Goal: Transaction & Acquisition: Purchase product/service

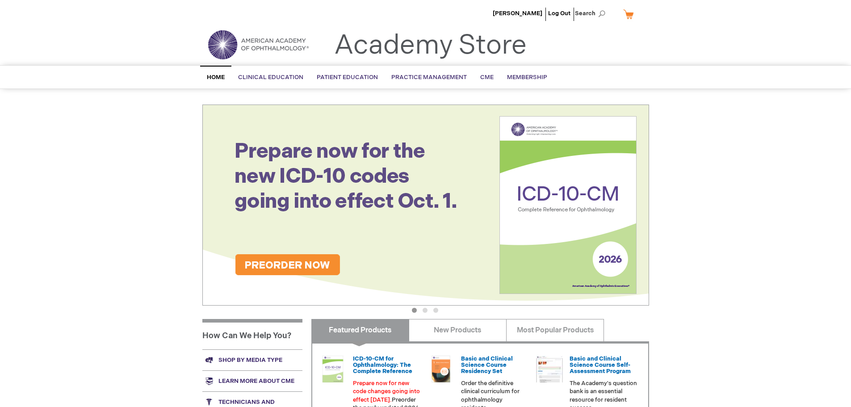
click at [630, 15] on link "My Cart" at bounding box center [631, 14] width 21 height 16
click at [126, 139] on div "Robert Smith Log Out Search My Cart CLOSE RECENTLY ADDED ITEM(S) Close There ar…" at bounding box center [425, 318] width 851 height 637
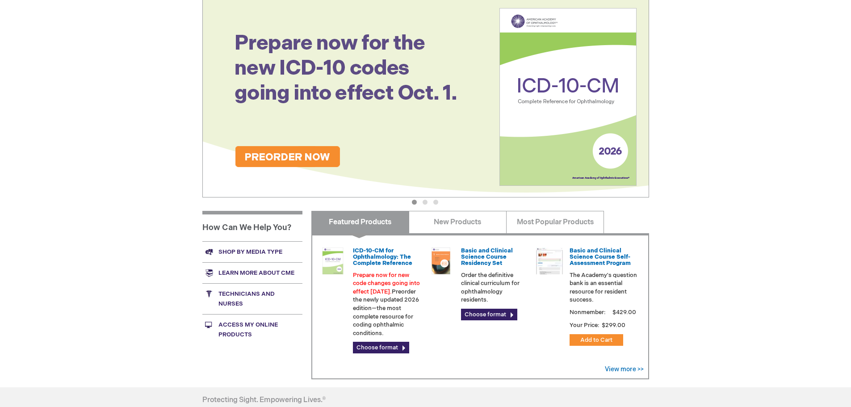
scroll to position [134, 0]
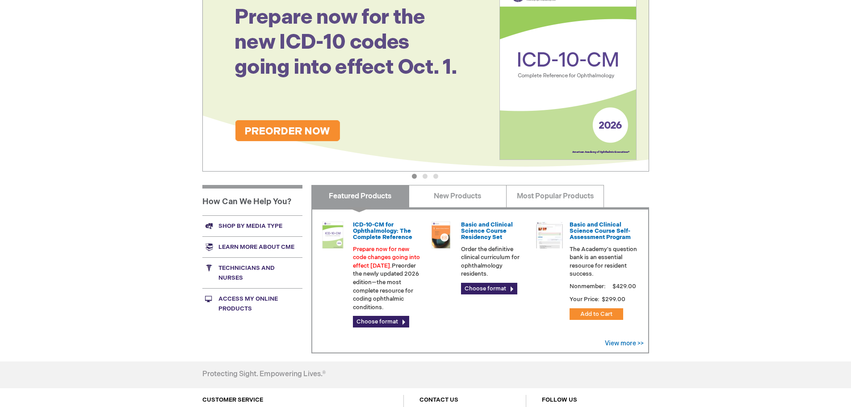
click at [262, 226] on link "Shop by media type" at bounding box center [252, 225] width 100 height 21
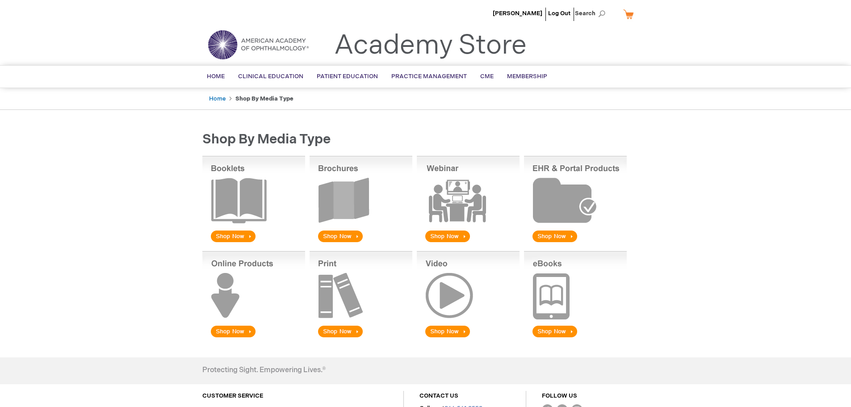
click at [342, 233] on img at bounding box center [361, 200] width 103 height 88
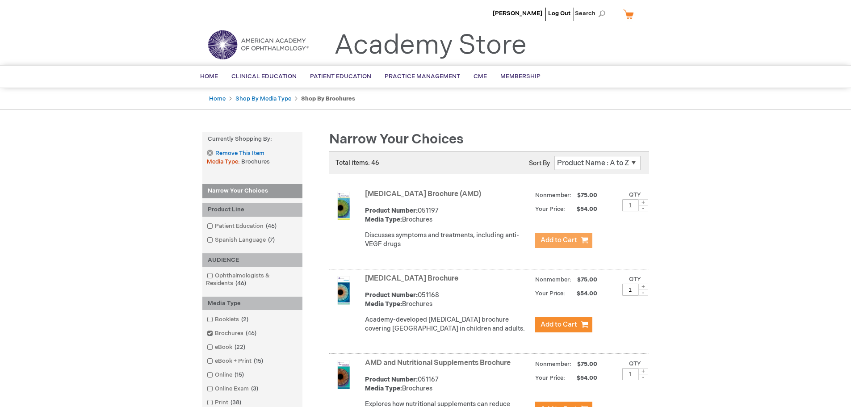
click at [573, 237] on span "Add to Cart" at bounding box center [559, 240] width 37 height 8
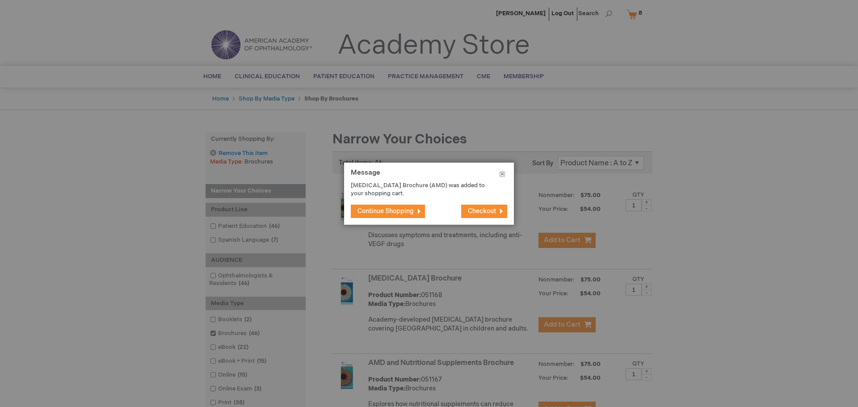
click at [501, 172] on button "Close" at bounding box center [502, 176] width 23 height 27
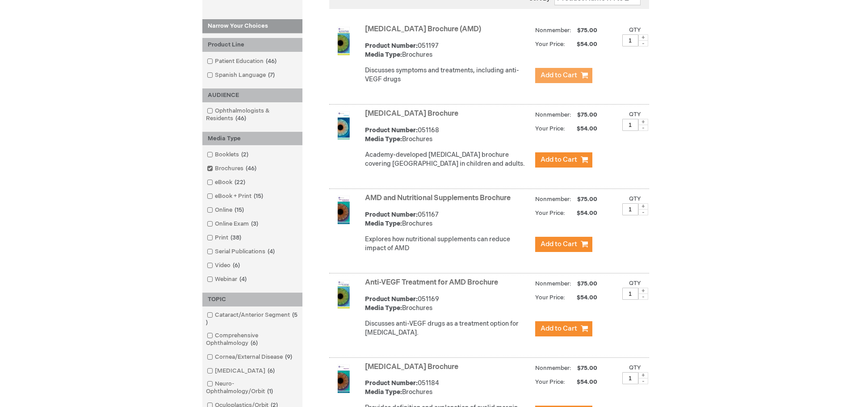
scroll to position [179, 0]
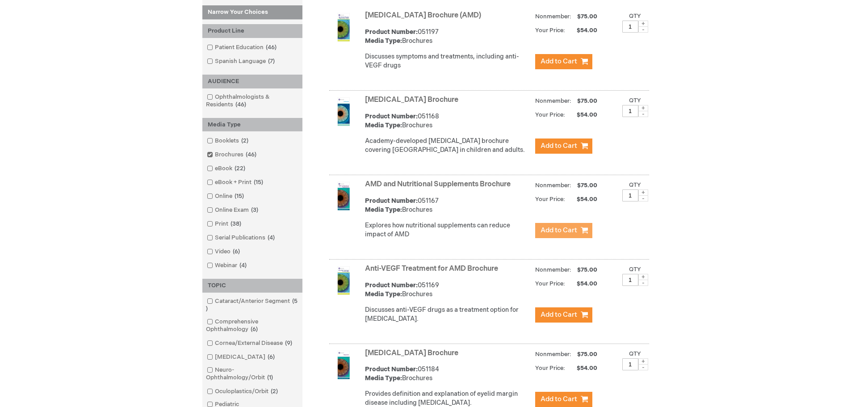
click at [573, 235] on span "Add to Cart" at bounding box center [559, 230] width 37 height 8
click at [695, 235] on div "Robert Smith Log Out Search My Cart 8 8 items CLOSE RECENTLY ADDED ITEM(S) Clos…" at bounding box center [425, 411] width 851 height 1181
click at [566, 235] on span "Add to Cart" at bounding box center [559, 230] width 37 height 8
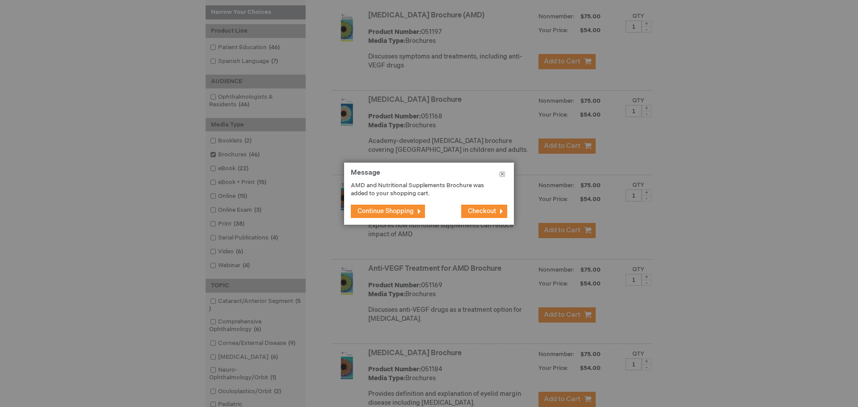
click at [505, 173] on button "Close" at bounding box center [502, 176] width 23 height 27
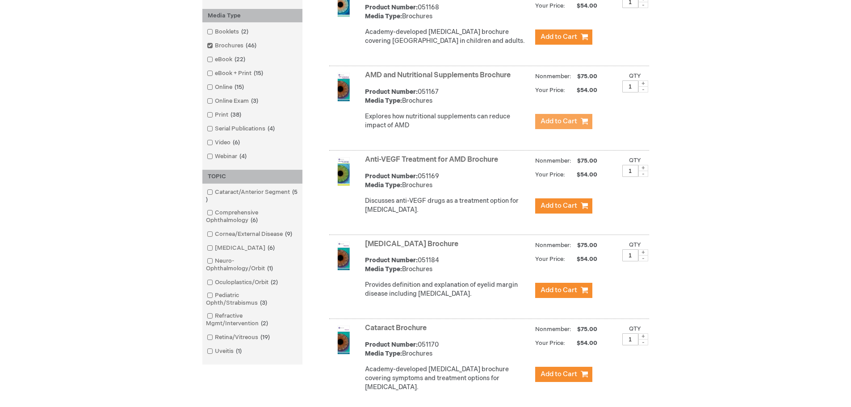
scroll to position [313, 0]
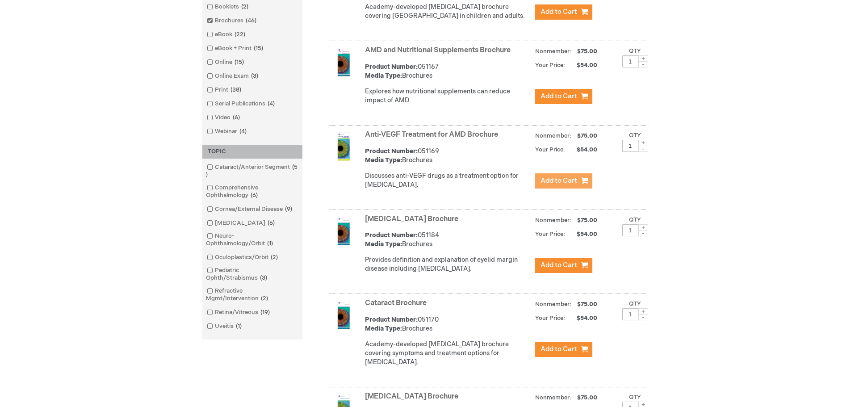
click at [549, 185] on span "Add to Cart" at bounding box center [559, 180] width 37 height 8
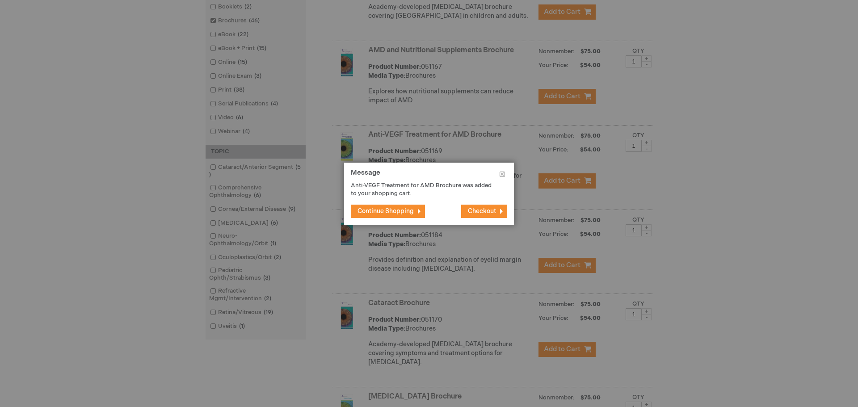
click at [703, 222] on div at bounding box center [429, 203] width 858 height 407
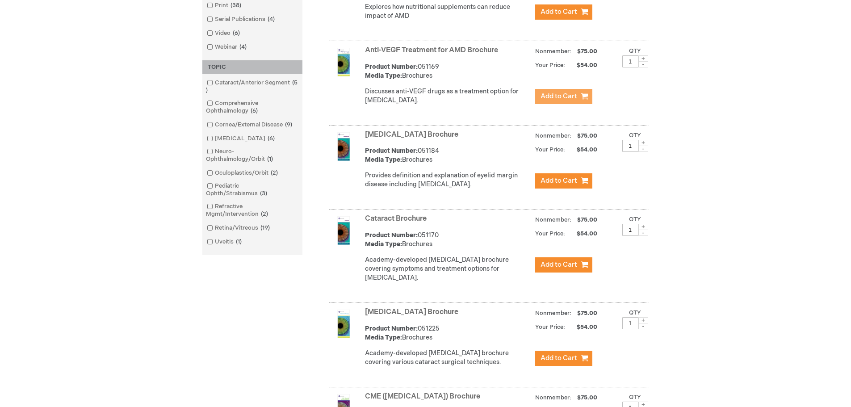
scroll to position [402, 0]
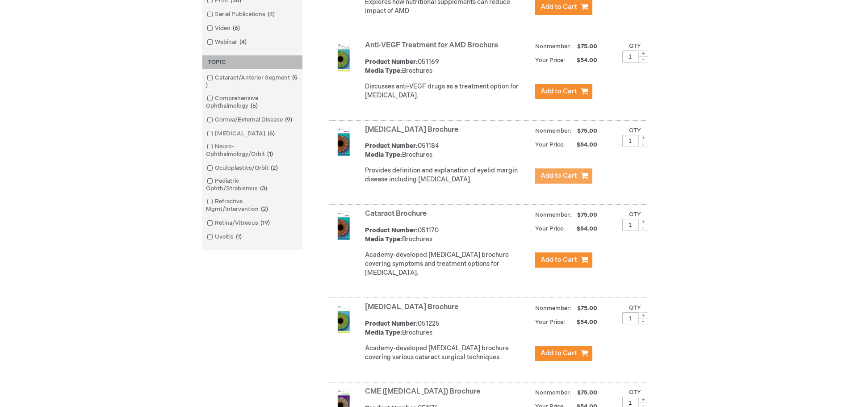
click at [553, 180] on span "Add to Cart" at bounding box center [559, 176] width 37 height 8
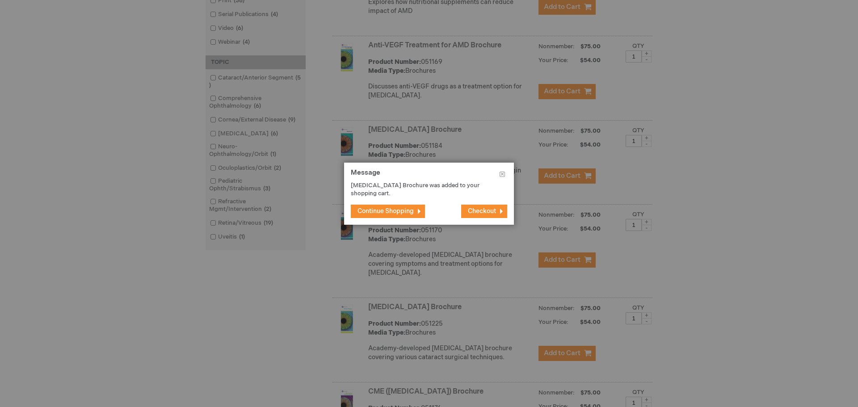
click at [710, 228] on div at bounding box center [429, 203] width 858 height 407
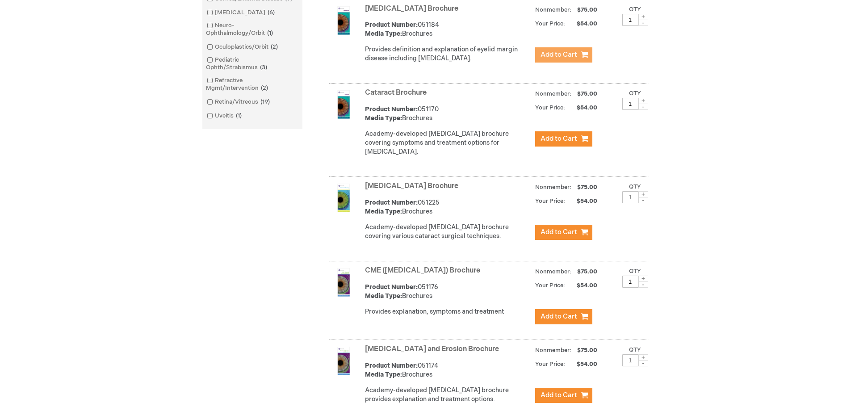
scroll to position [536, 0]
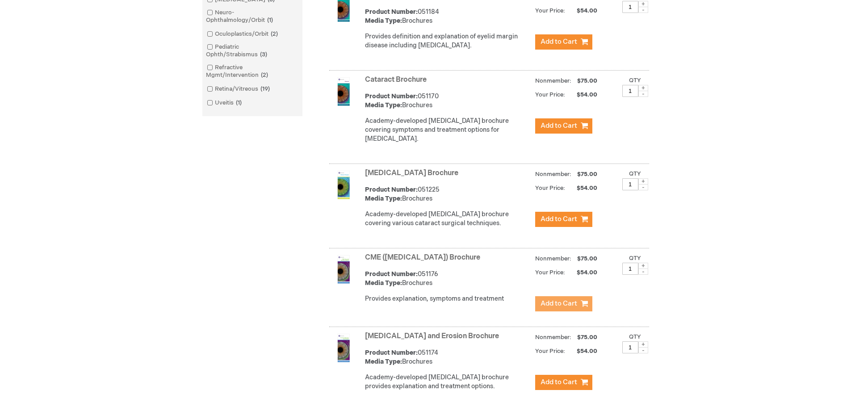
click at [548, 308] on span "Add to Cart" at bounding box center [559, 303] width 37 height 8
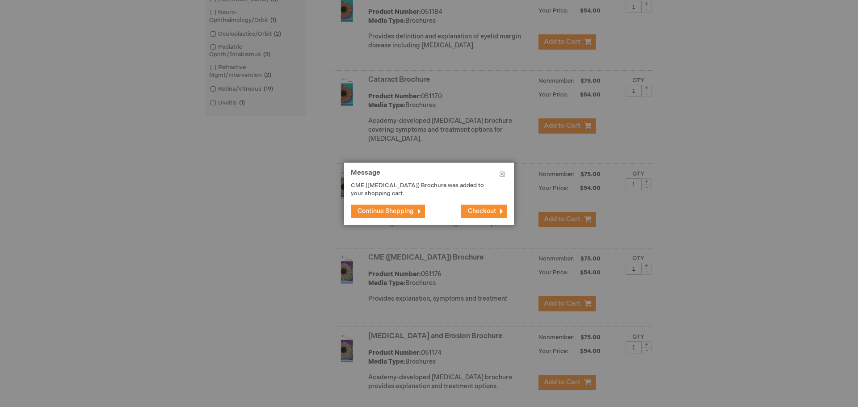
click at [735, 262] on div at bounding box center [429, 203] width 858 height 407
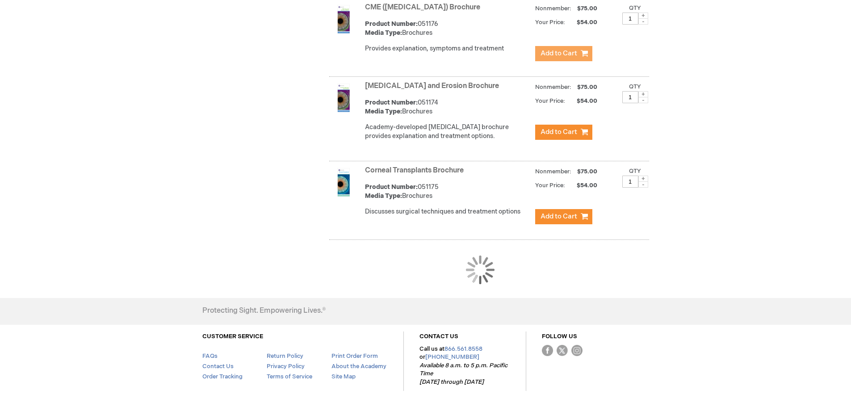
scroll to position [829, 0]
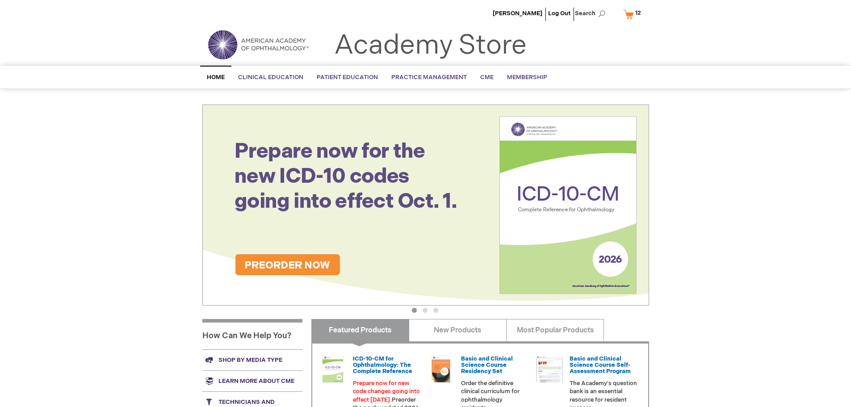
click at [634, 14] on span "12 12 items" at bounding box center [638, 13] width 8 height 11
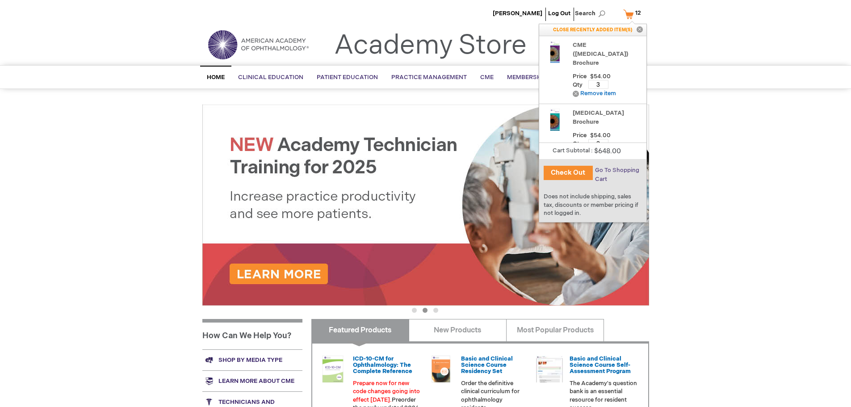
click at [612, 172] on span "Go To Shopping Cart" at bounding box center [617, 175] width 44 height 16
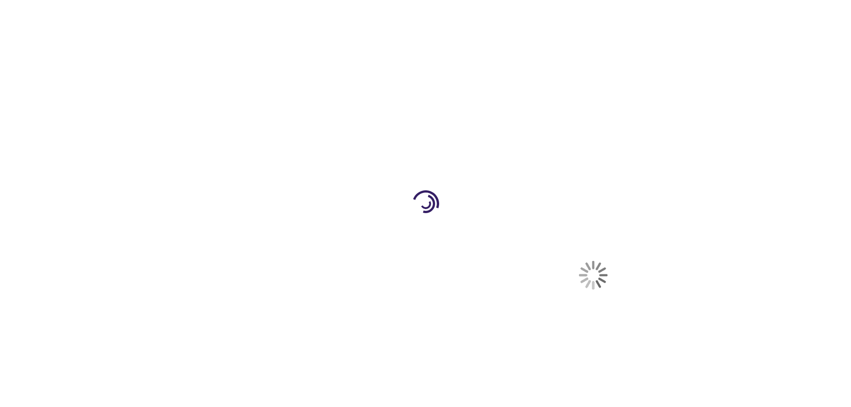
select select "US"
select select "63"
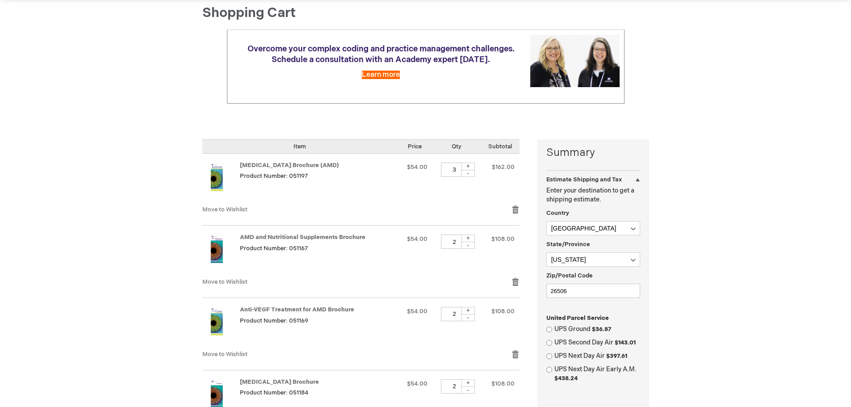
scroll to position [89, 0]
click at [474, 175] on div "-" at bounding box center [468, 172] width 13 height 7
type input "1"
click at [475, 246] on div "-" at bounding box center [468, 244] width 13 height 7
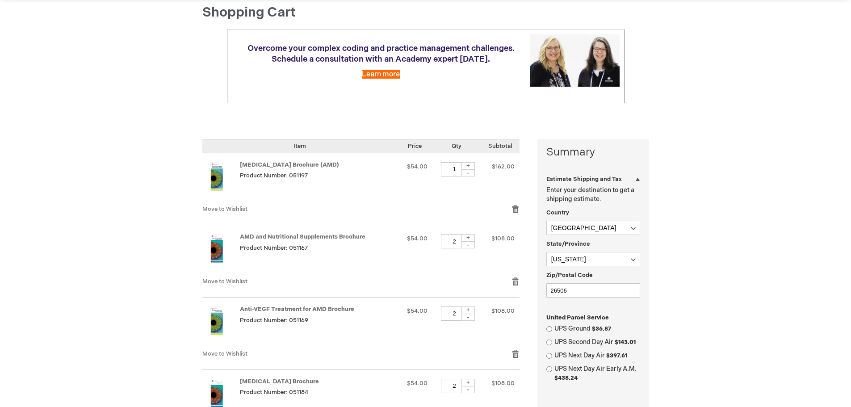
type input "1"
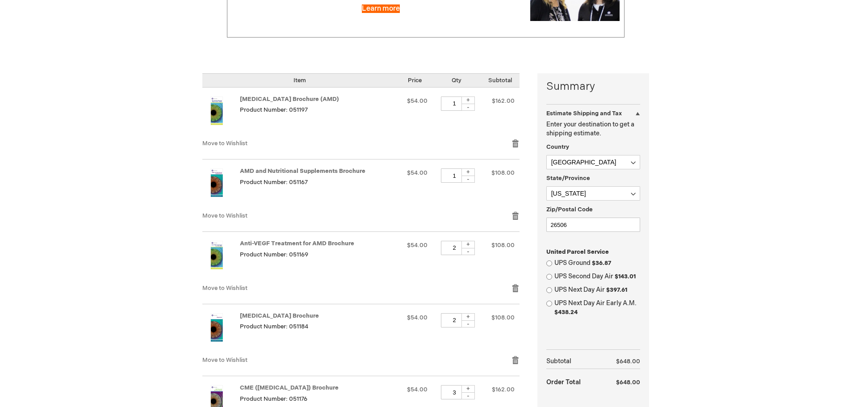
scroll to position [179, 0]
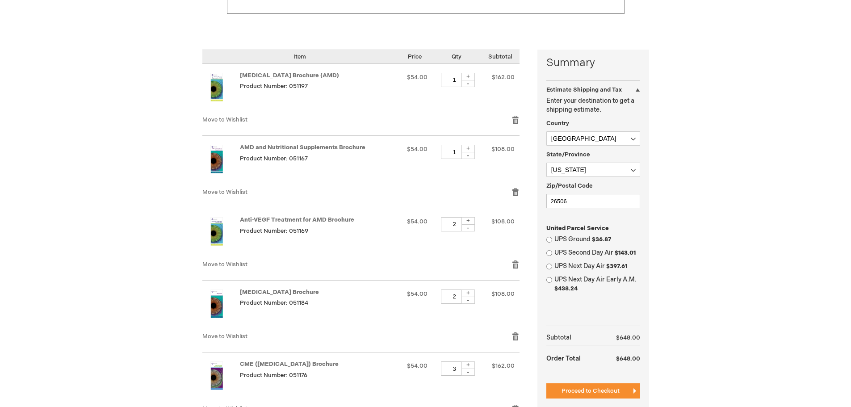
click at [472, 229] on div "-" at bounding box center [468, 227] width 13 height 7
type input "1"
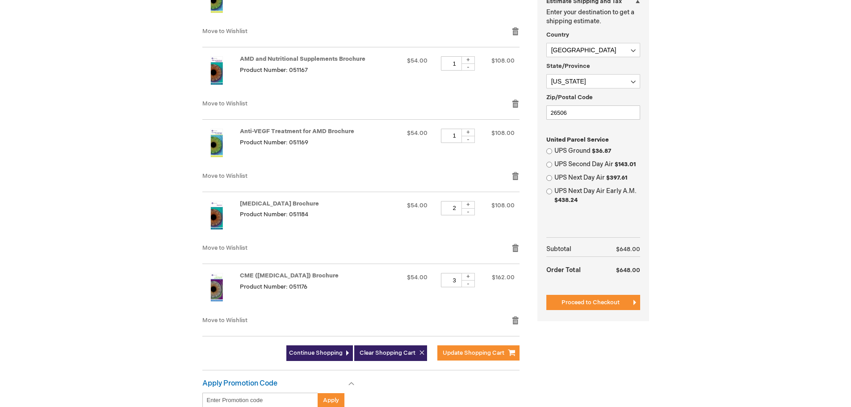
scroll to position [268, 0]
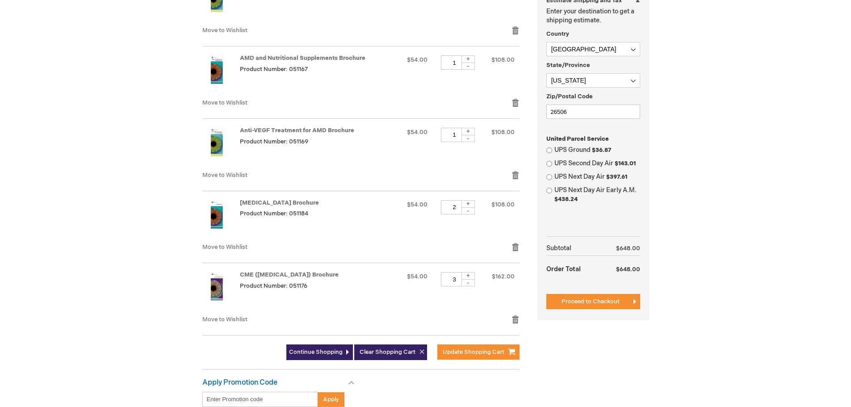
click at [473, 213] on div "-" at bounding box center [468, 210] width 13 height 7
type input "1"
click at [474, 285] on div "-" at bounding box center [468, 282] width 13 height 7
type input "1"
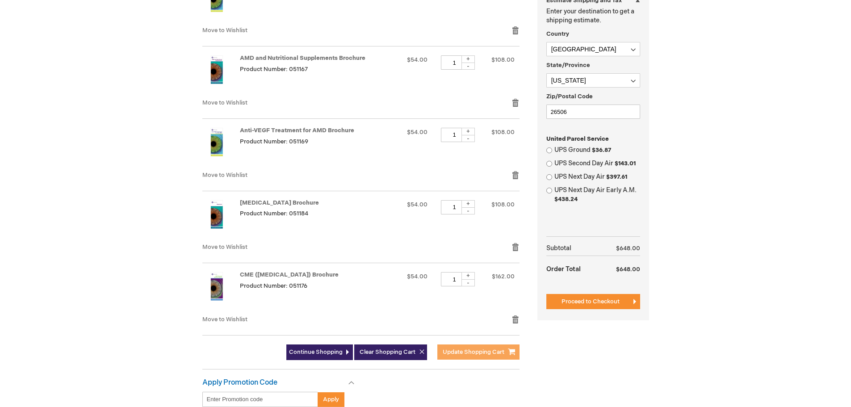
click at [454, 351] on span "Update Shopping Cart" at bounding box center [474, 351] width 62 height 7
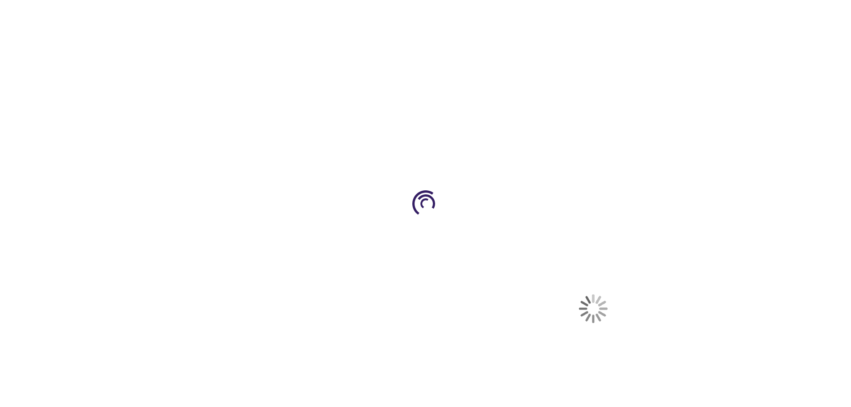
select select "US"
select select "63"
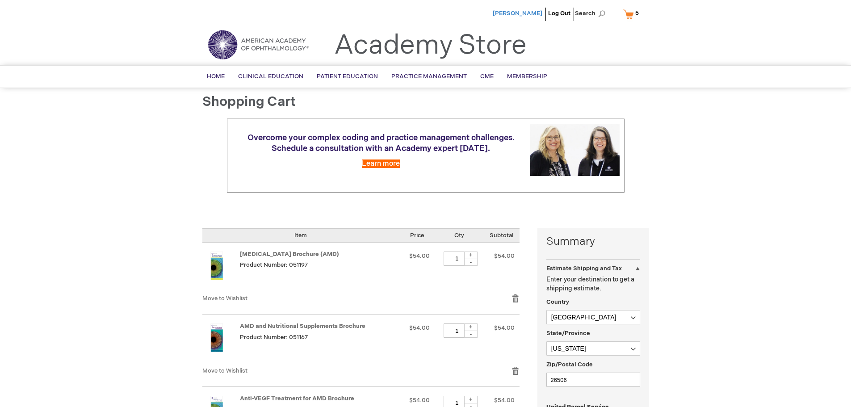
click at [525, 11] on span "[PERSON_NAME]" at bounding box center [518, 13] width 50 height 7
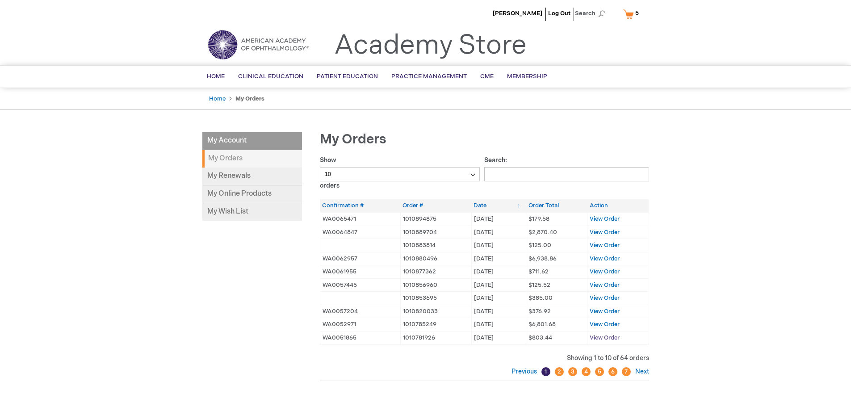
click at [602, 337] on span "View Order" at bounding box center [605, 337] width 30 height 7
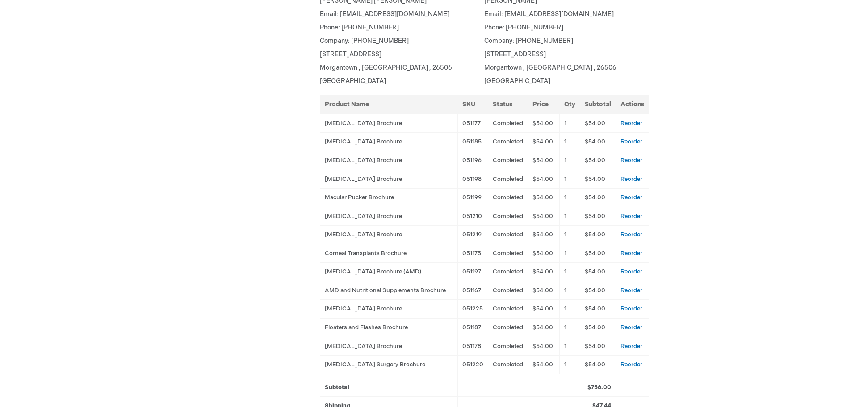
scroll to position [223, 0]
click at [631, 349] on link "Reorder" at bounding box center [632, 345] width 22 height 7
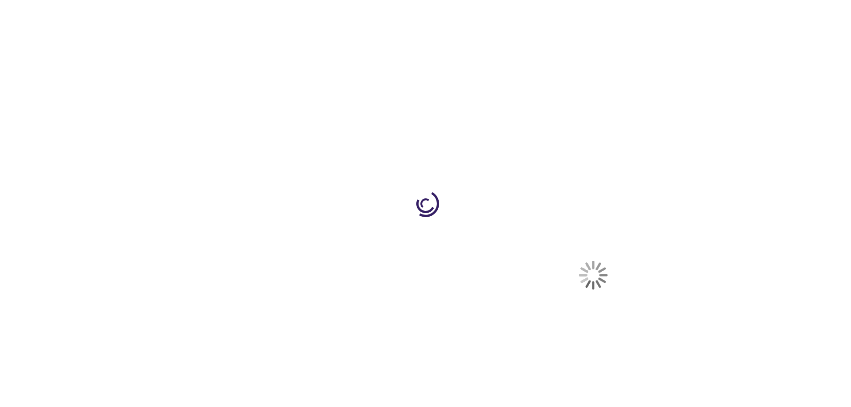
select select "US"
select select "63"
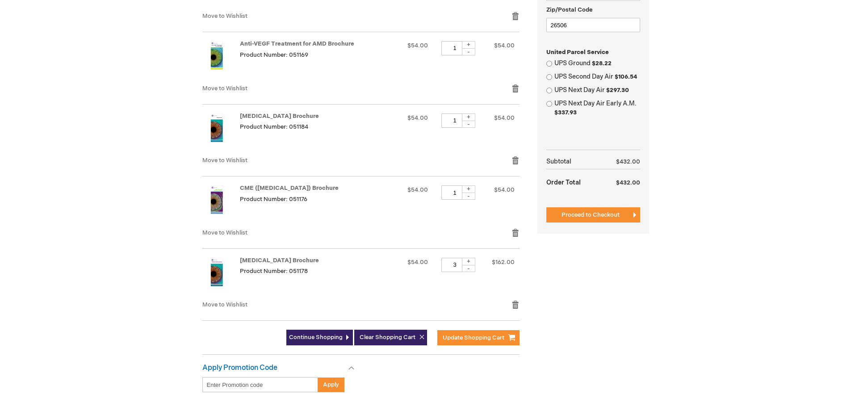
scroll to position [402, 0]
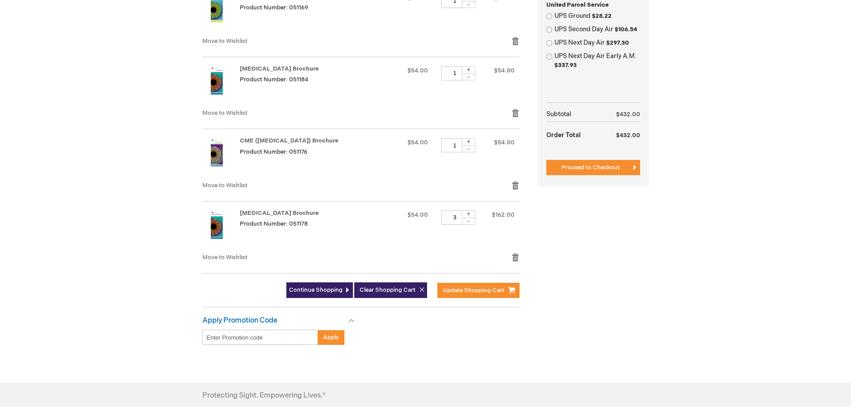
click at [475, 220] on div "-" at bounding box center [468, 221] width 13 height 7
type input "1"
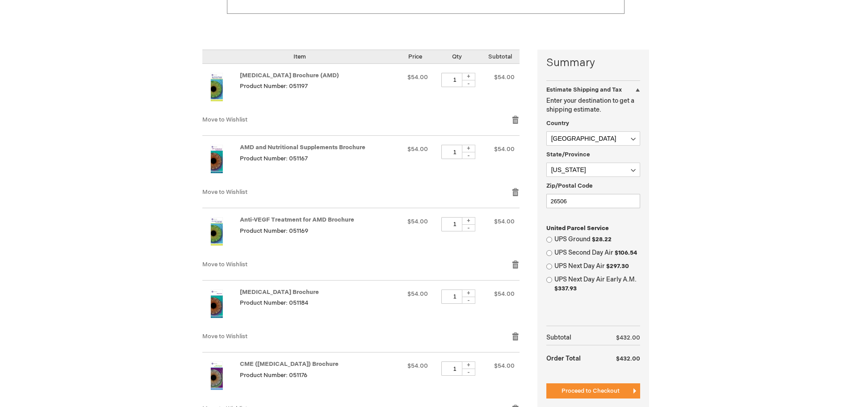
scroll to position [0, 0]
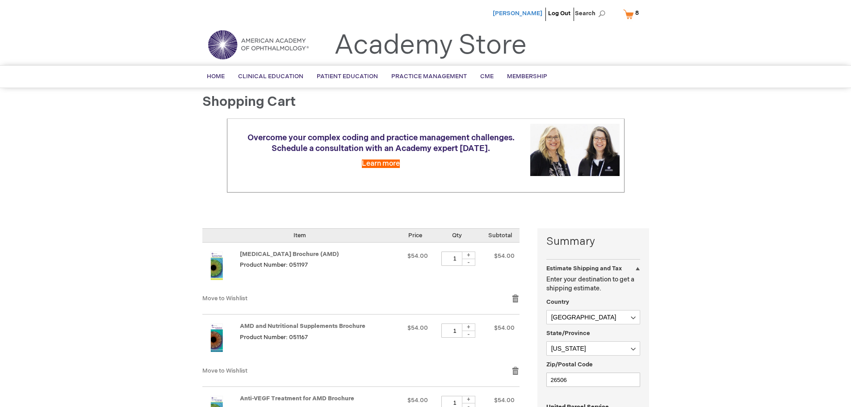
click at [534, 13] on span "[PERSON_NAME]" at bounding box center [518, 13] width 50 height 7
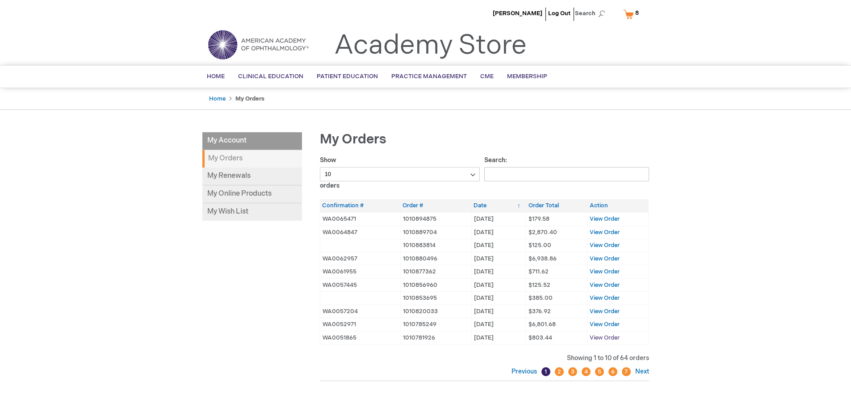
click at [609, 337] on span "View Order" at bounding box center [605, 337] width 30 height 7
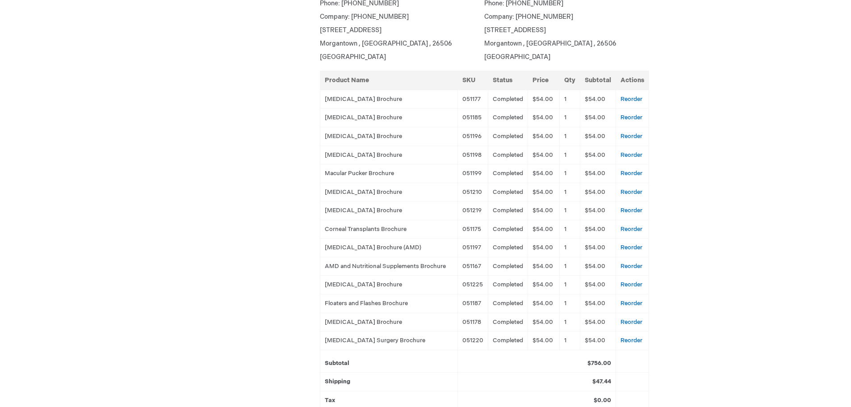
scroll to position [268, 0]
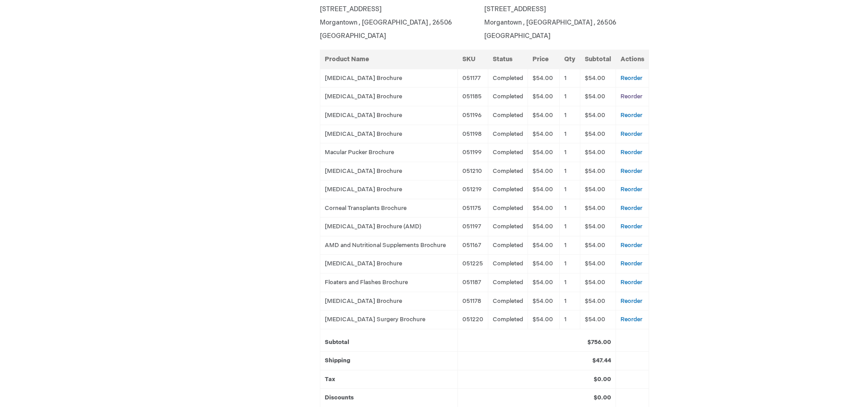
click at [634, 94] on link "Reorder" at bounding box center [632, 96] width 22 height 7
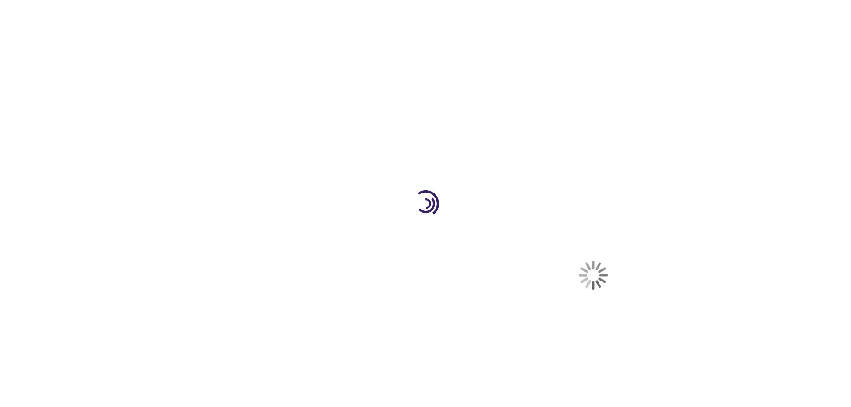
select select "US"
select select "63"
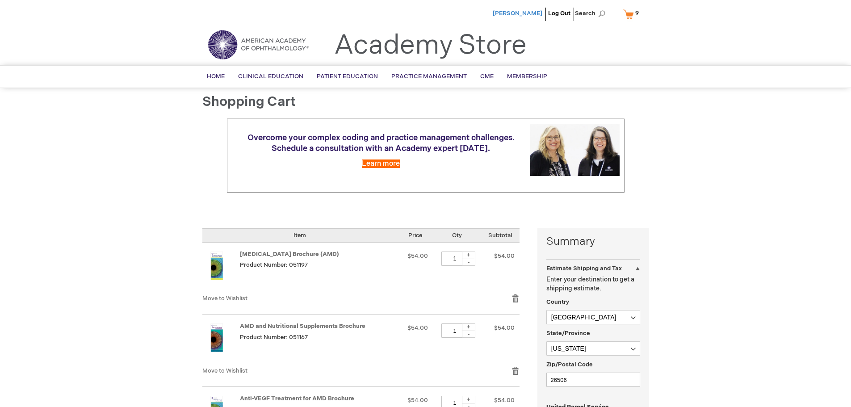
click at [529, 11] on span "[PERSON_NAME]" at bounding box center [518, 13] width 50 height 7
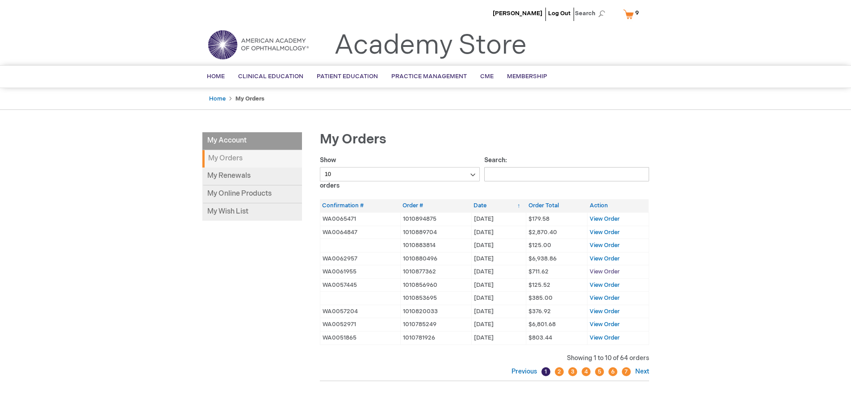
click at [601, 272] on span "View Order" at bounding box center [605, 271] width 30 height 7
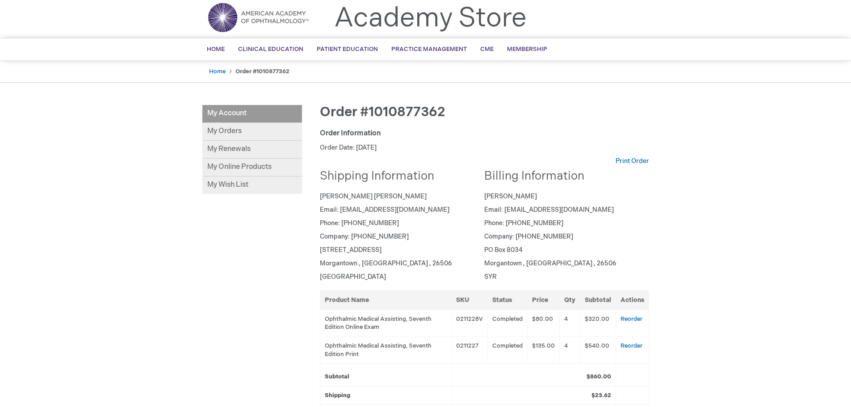
scroll to position [134, 0]
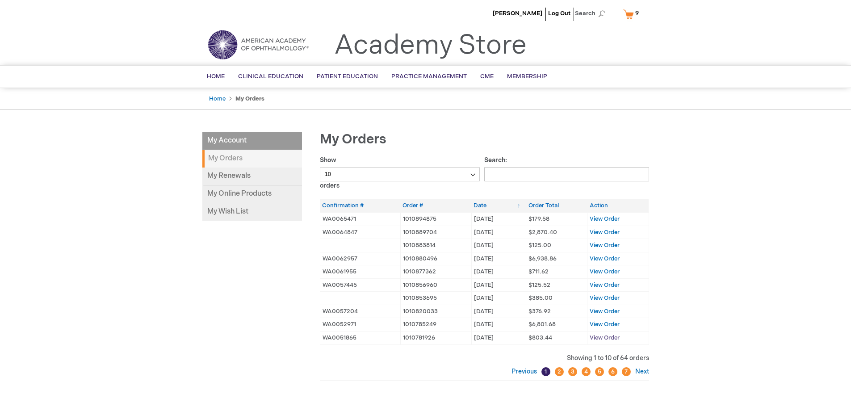
click at [613, 338] on span "View Order" at bounding box center [605, 337] width 30 height 7
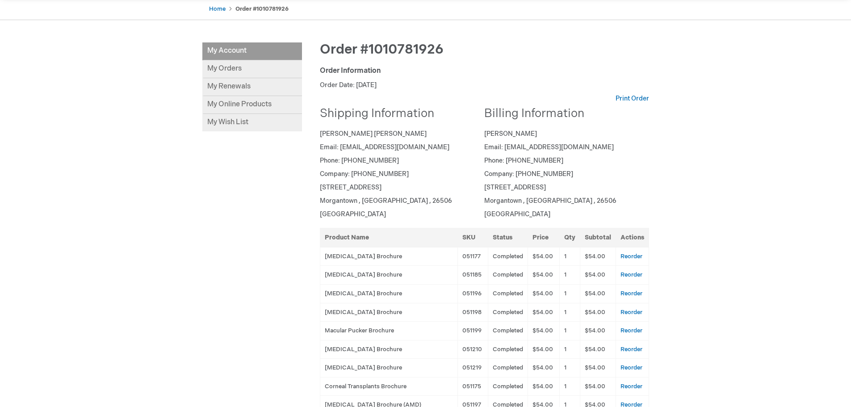
scroll to position [89, 0]
click at [241, 71] on link "My Orders" at bounding box center [252, 70] width 100 height 18
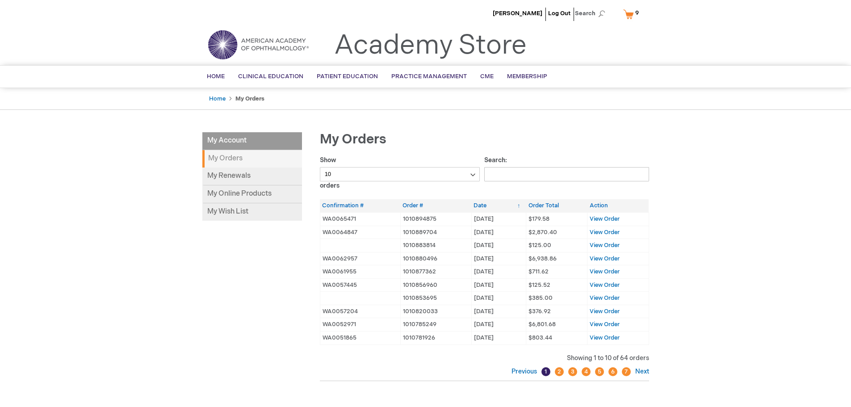
click at [558, 369] on link "2" at bounding box center [559, 371] width 9 height 9
click at [606, 220] on span "View Order" at bounding box center [605, 218] width 30 height 7
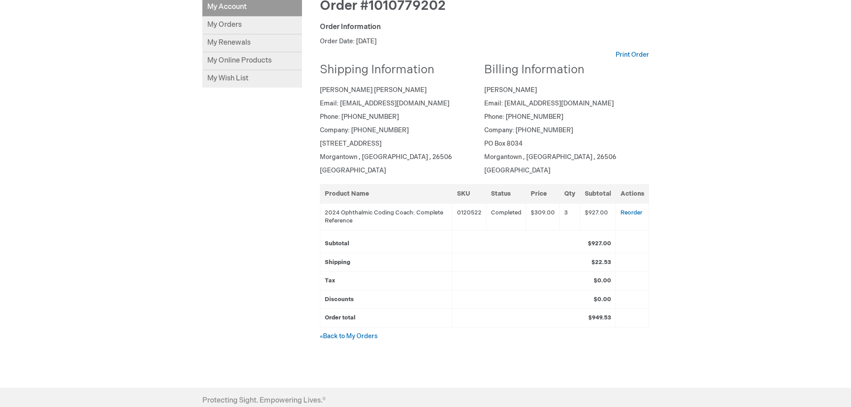
scroll to position [134, 0]
click at [359, 336] on link "« Back to My Orders" at bounding box center [349, 336] width 58 height 8
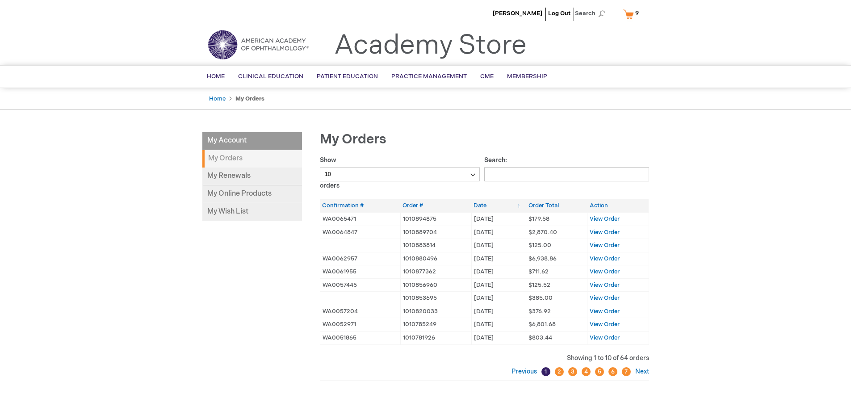
click at [560, 373] on link "2" at bounding box center [559, 371] width 9 height 9
click at [573, 372] on link "3" at bounding box center [572, 371] width 9 height 9
click at [605, 245] on span "View Order" at bounding box center [605, 245] width 30 height 7
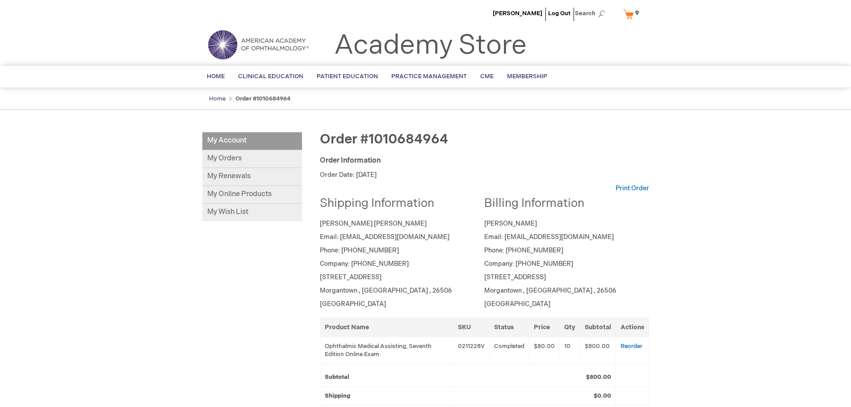
click at [216, 97] on link "Home" at bounding box center [217, 98] width 17 height 7
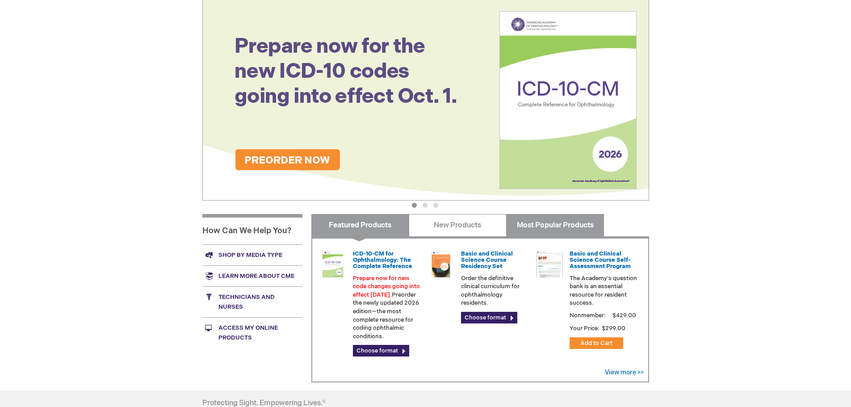
scroll to position [134, 0]
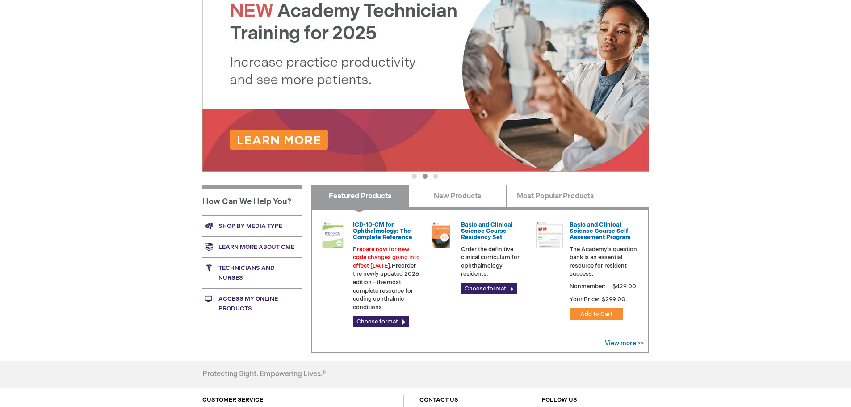
click at [271, 223] on link "Shop by media type" at bounding box center [252, 225] width 100 height 21
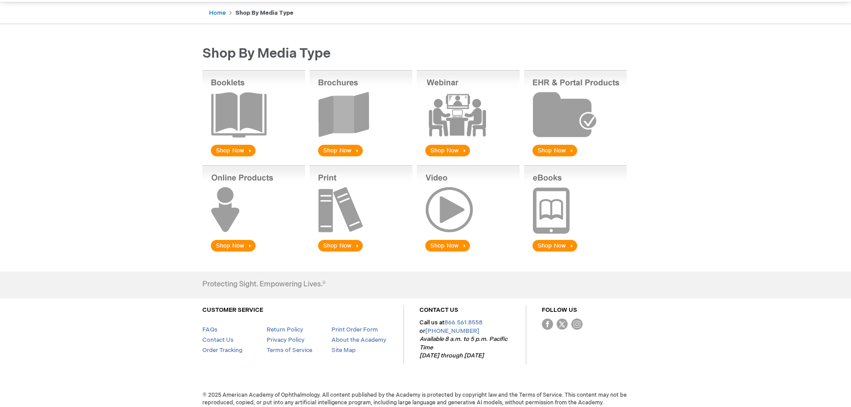
scroll to position [89, 0]
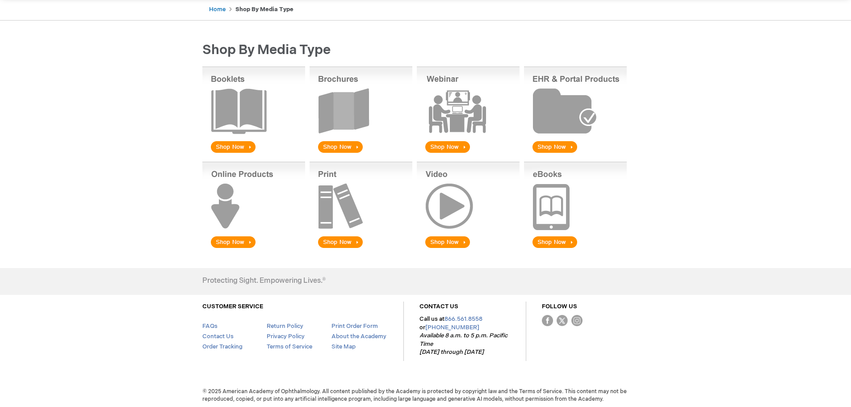
click at [336, 145] on img at bounding box center [361, 111] width 103 height 88
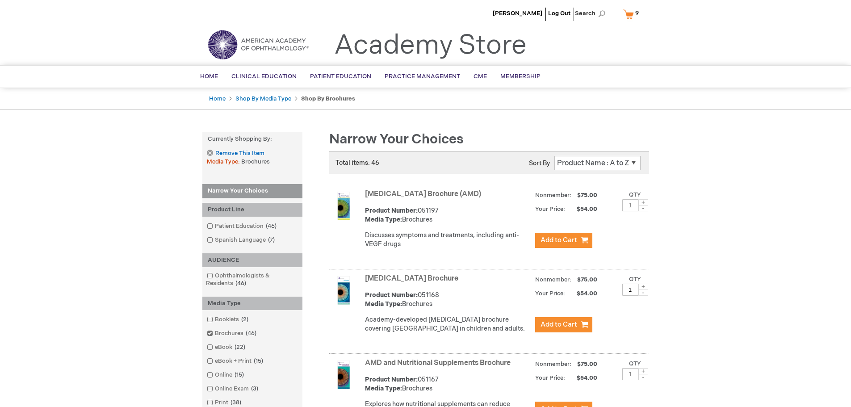
click at [588, 164] on select "Position Product Name : A to Z Product Name : Z to A Price : Low to High Price …" at bounding box center [597, 163] width 86 height 14
select select "name"
click at [554, 156] on select "Position Product Name : A to Z Product Name : Z to A Price : Low to High Price …" at bounding box center [597, 163] width 86 height 14
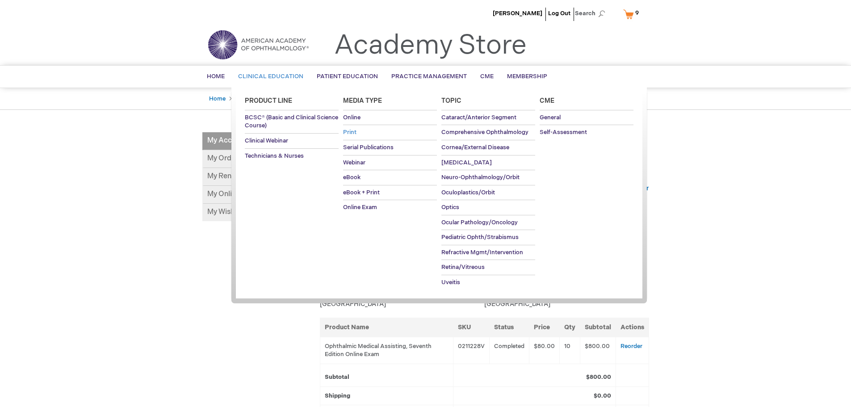
click at [352, 130] on span "Print" at bounding box center [349, 132] width 13 height 7
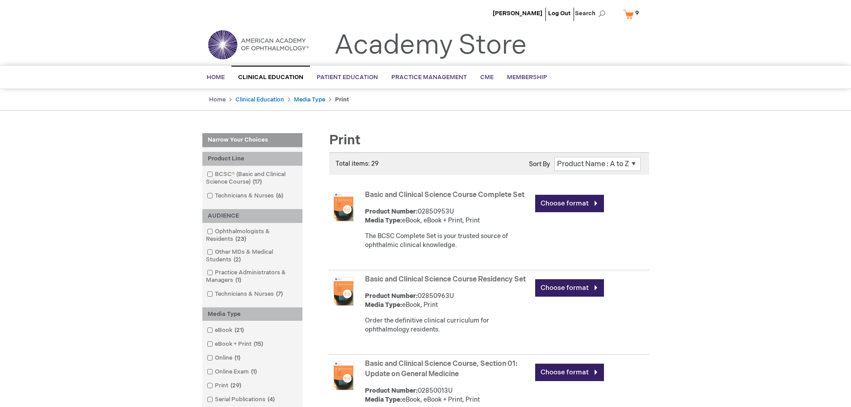
click at [221, 99] on link "Home" at bounding box center [217, 99] width 17 height 7
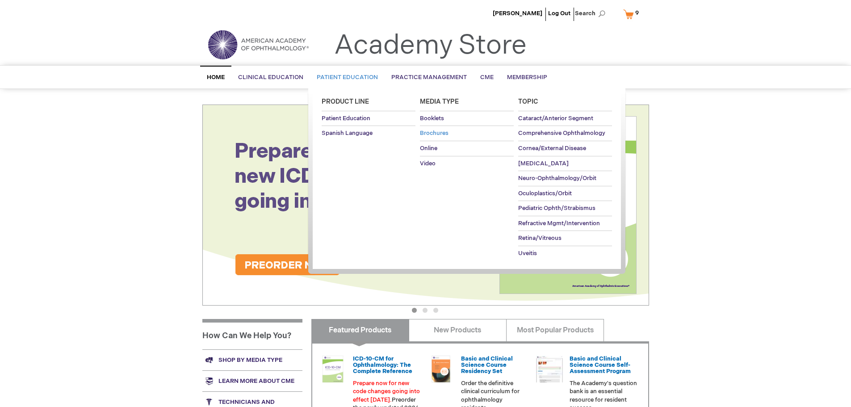
drag, startPoint x: 341, startPoint y: 81, endPoint x: 444, endPoint y: 127, distance: 112.2
click at [385, 88] on li "[MEDICAL_DATA] Product Line [MEDICAL_DATA] Spanish Language Media Type Booklets…" at bounding box center [347, 78] width 75 height 22
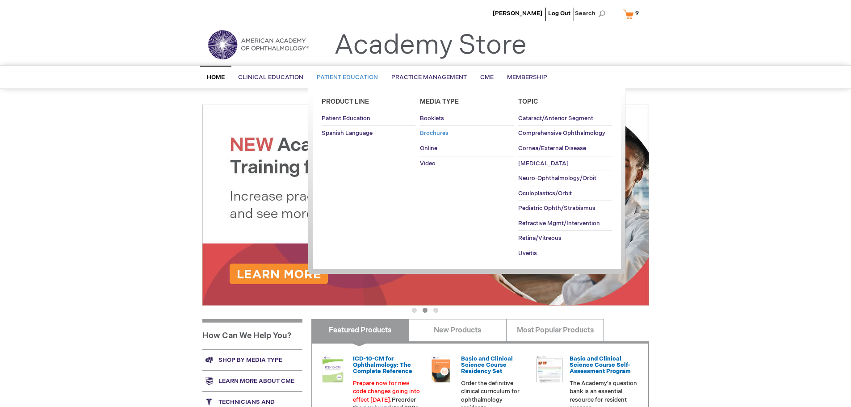
click at [441, 129] on link "Brochures" at bounding box center [467, 133] width 94 height 15
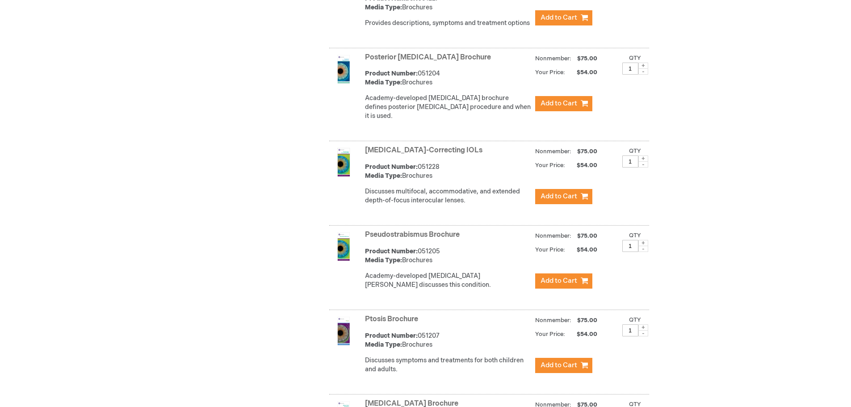
scroll to position [2547, 0]
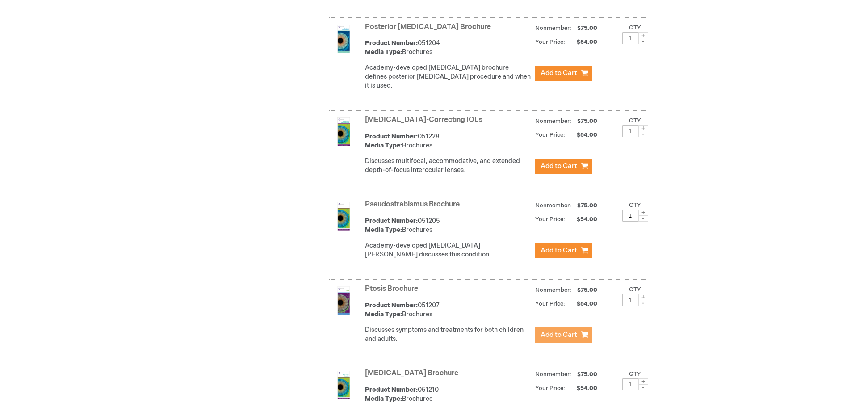
click at [571, 331] on span "Add to Cart" at bounding box center [559, 335] width 37 height 8
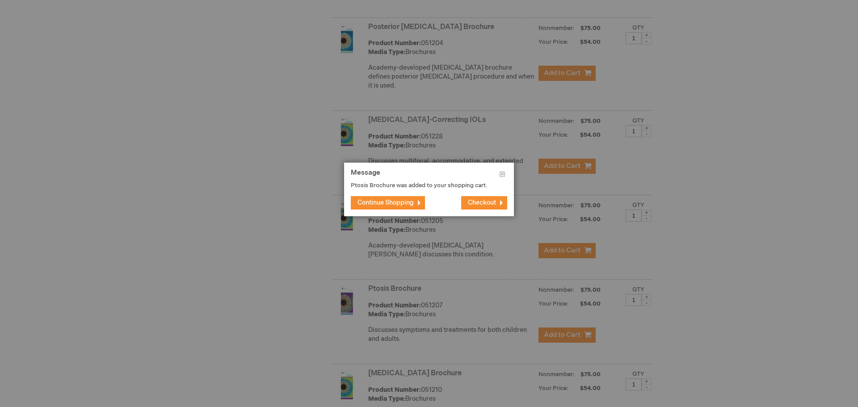
click at [742, 300] on div at bounding box center [429, 203] width 858 height 407
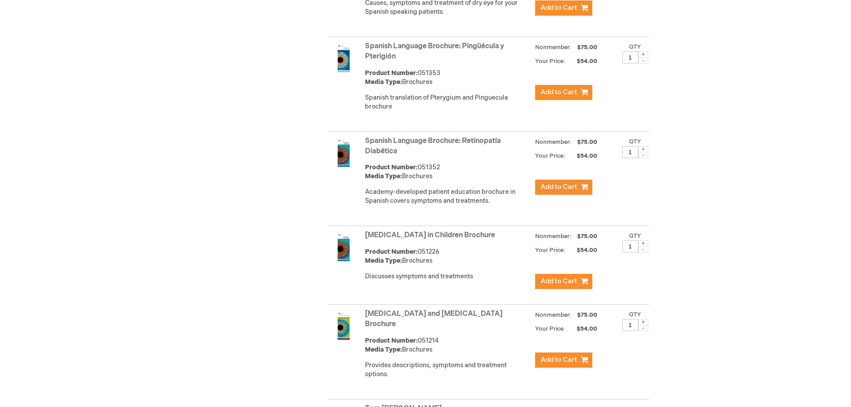
scroll to position [3396, 0]
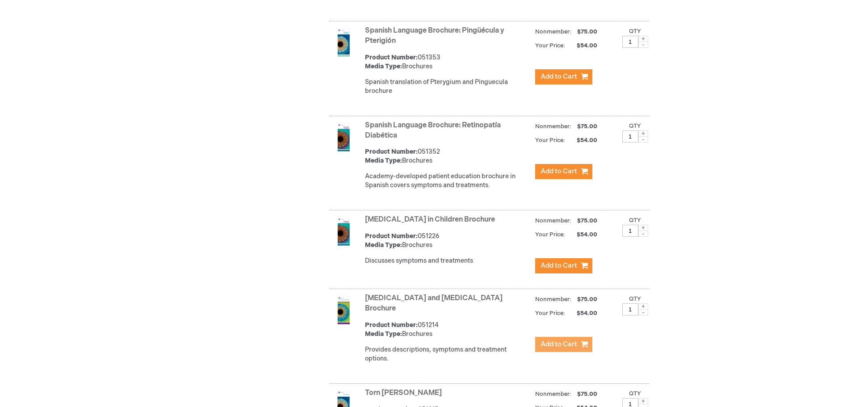
click at [552, 340] on span "Add to Cart" at bounding box center [559, 344] width 37 height 8
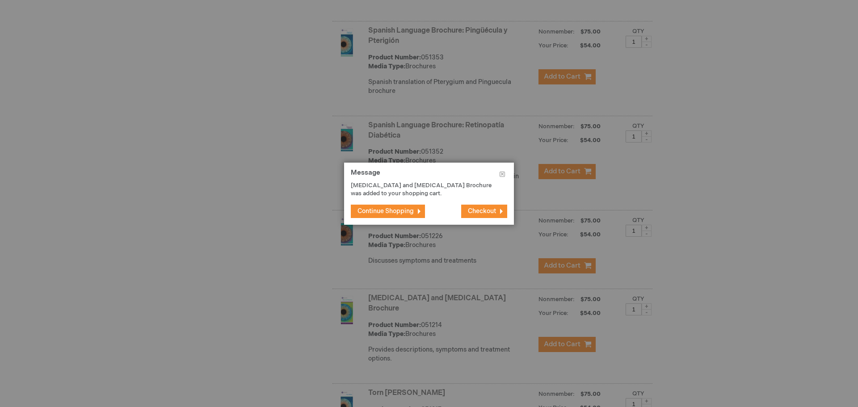
click at [710, 297] on div at bounding box center [429, 203] width 858 height 407
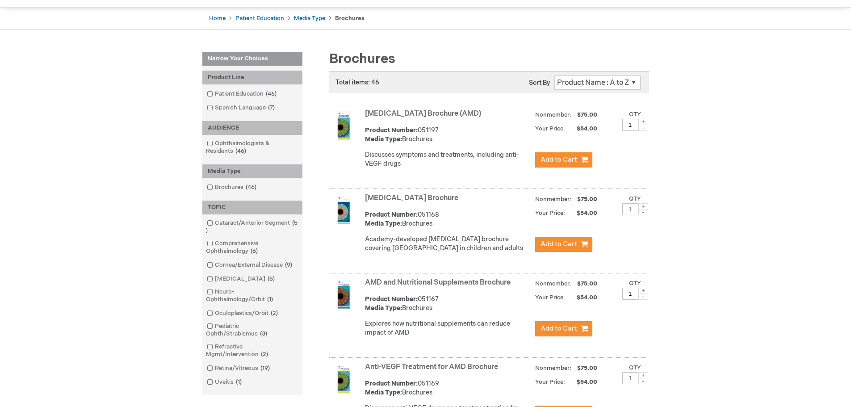
scroll to position [0, 0]
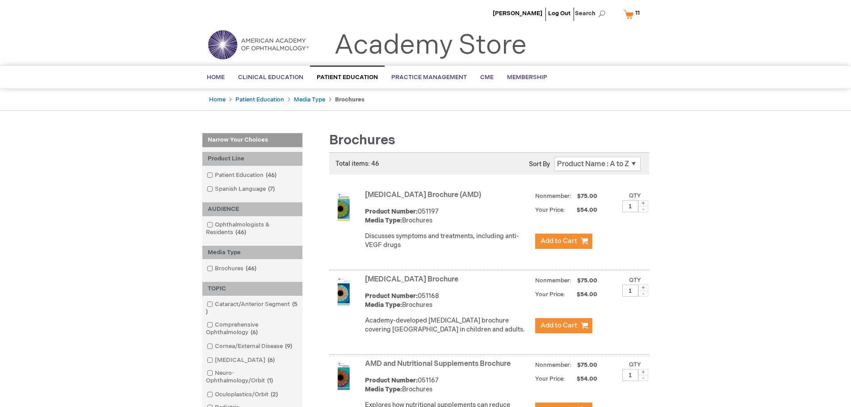
click at [636, 14] on span "11" at bounding box center [637, 12] width 4 height 7
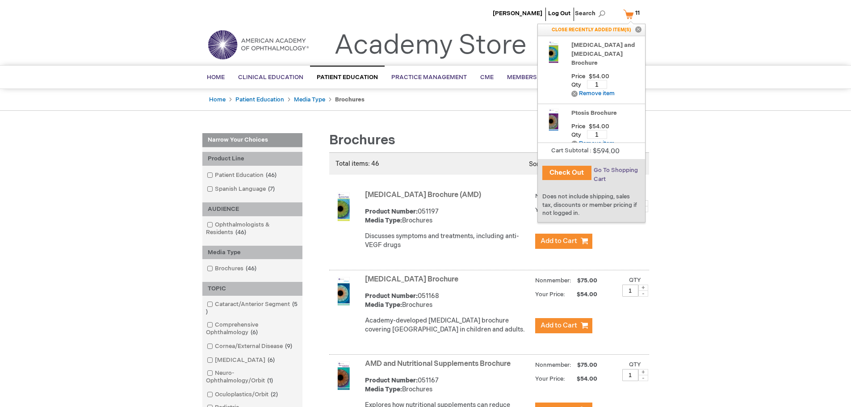
click at [613, 172] on span "Go To Shopping Cart" at bounding box center [616, 175] width 44 height 16
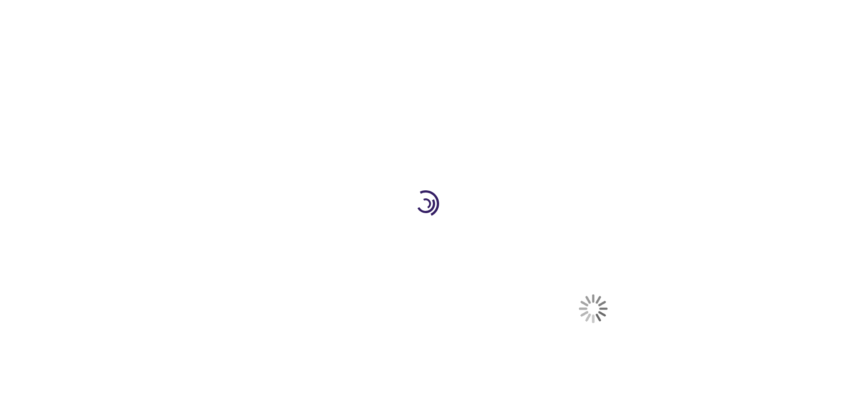
select select "US"
select select "63"
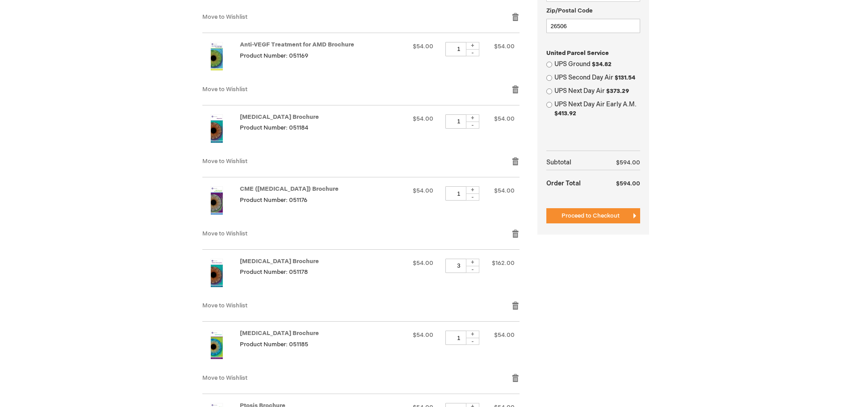
scroll to position [357, 0]
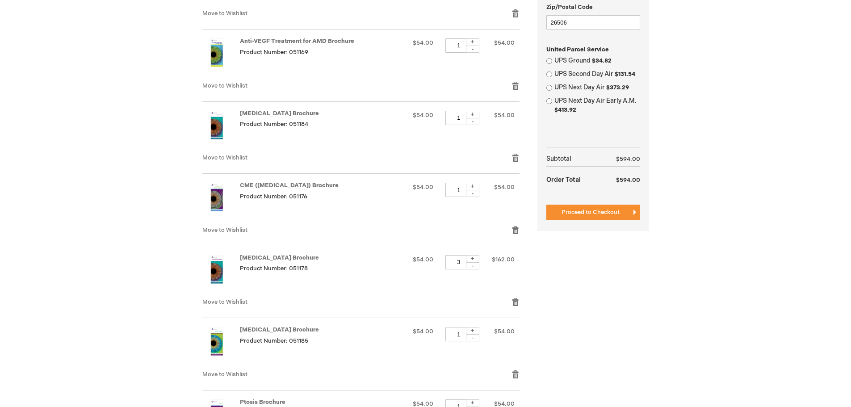
click at [474, 266] on div "-" at bounding box center [472, 265] width 13 height 7
type input "1"
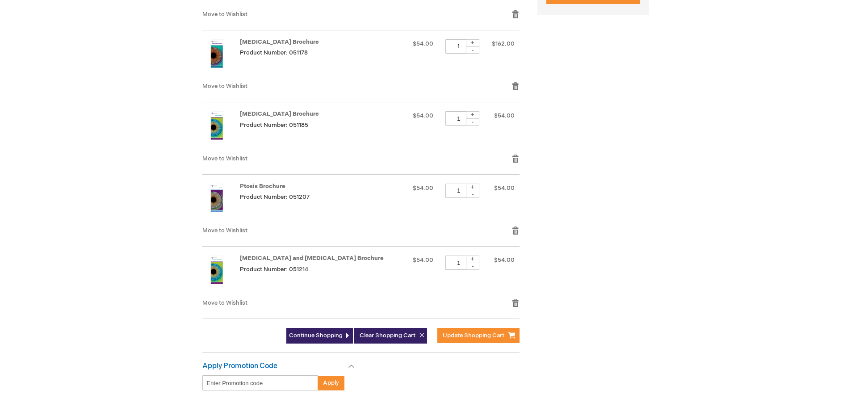
scroll to position [581, 0]
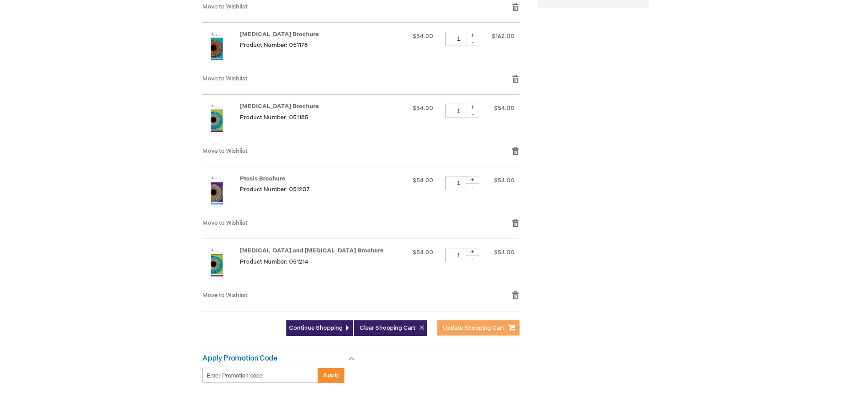
click at [480, 328] on span "Update Shopping Cart" at bounding box center [474, 327] width 62 height 7
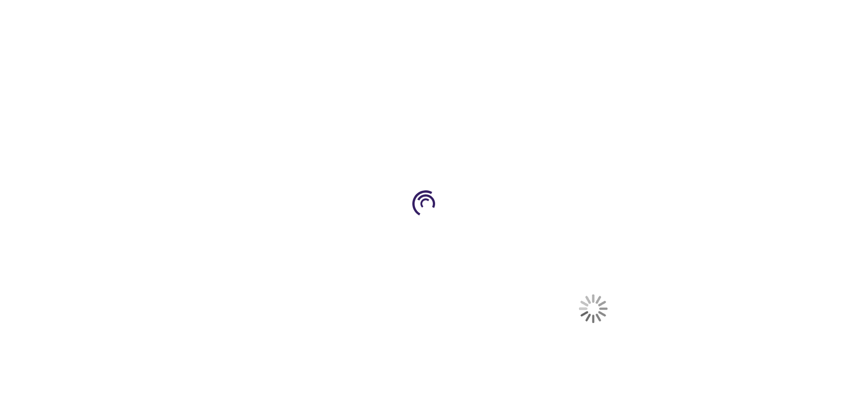
select select "US"
select select "63"
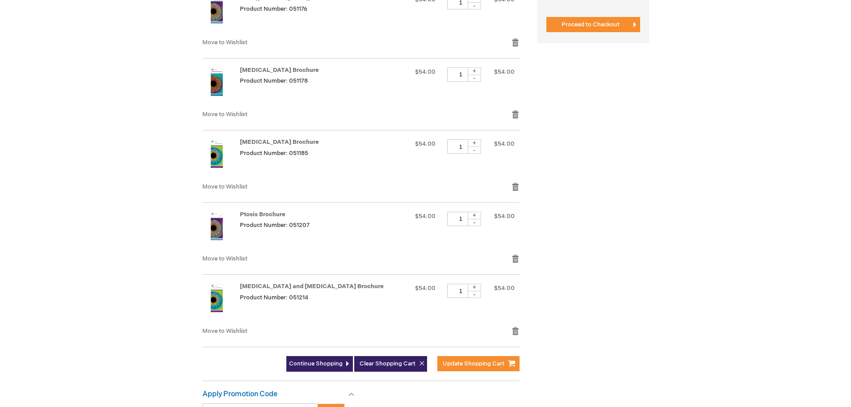
scroll to position [670, 0]
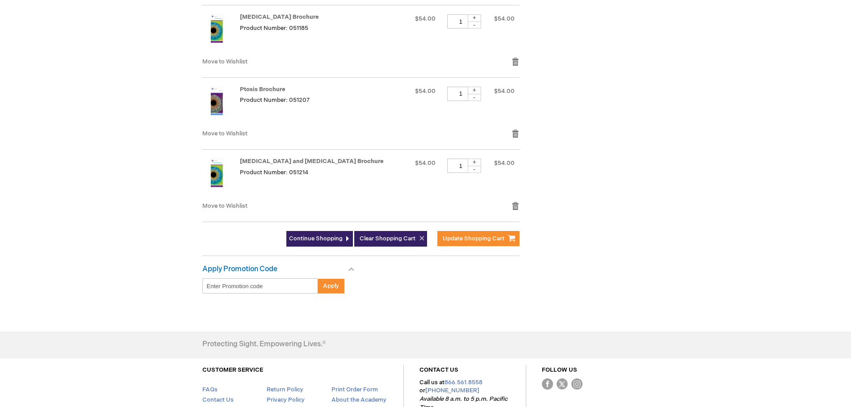
click at [260, 290] on input "Enter discount code" at bounding box center [260, 285] width 116 height 15
paste input "The Bridgeport clinic is located at [STREET_ADDRESS][PERSON_NAME] Take exit 121…"
type input "The Bridgeport clinic is located at [STREET_ADDRESS][PERSON_NAME] Take exit 121…"
click at [255, 284] on input "Enter discount code" at bounding box center [260, 285] width 116 height 15
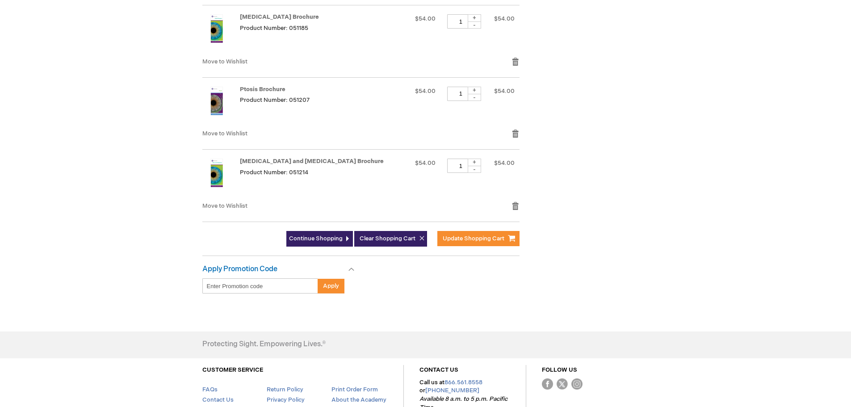
paste input "RC2025P"
type input "RC2025P"
click at [323, 289] on span "Apply" at bounding box center [331, 285] width 16 height 7
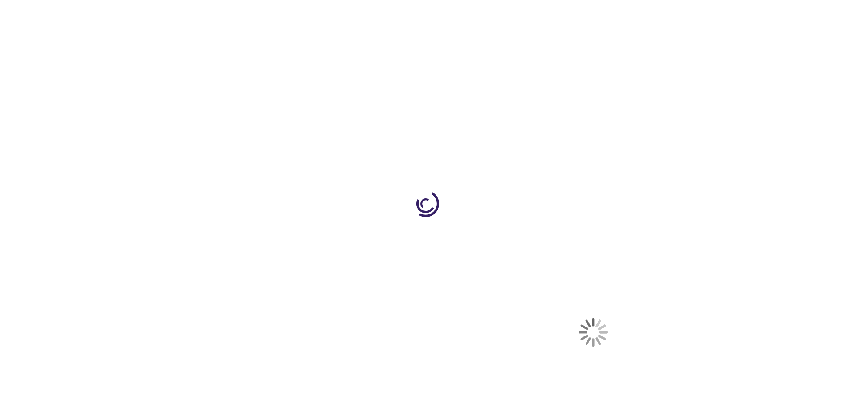
select select "US"
select select "63"
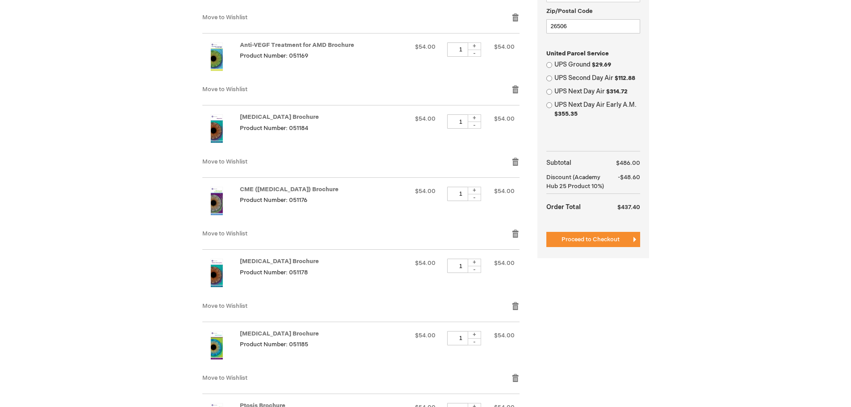
scroll to position [357, 0]
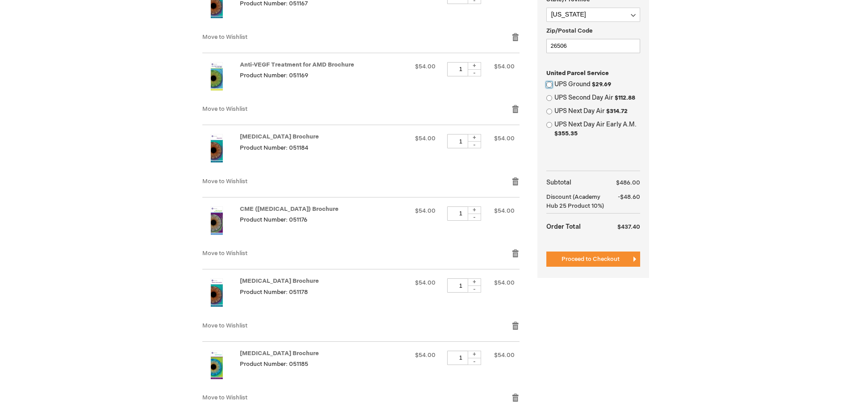
click at [548, 83] on input "UPS Ground $29.69" at bounding box center [549, 85] width 6 height 6
radio input "true"
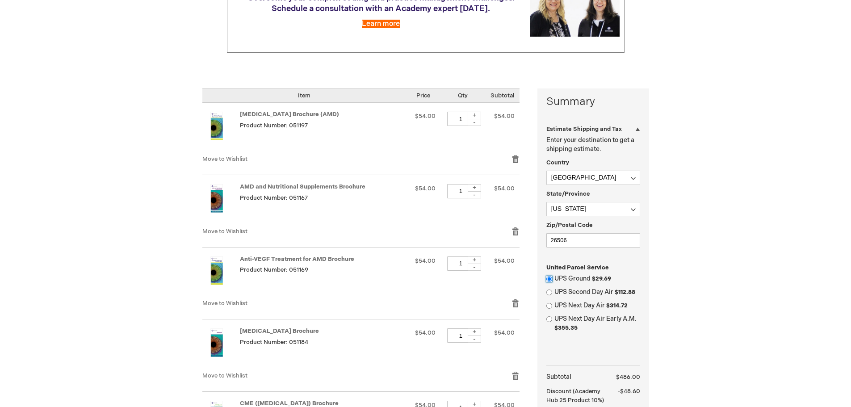
scroll to position [179, 0]
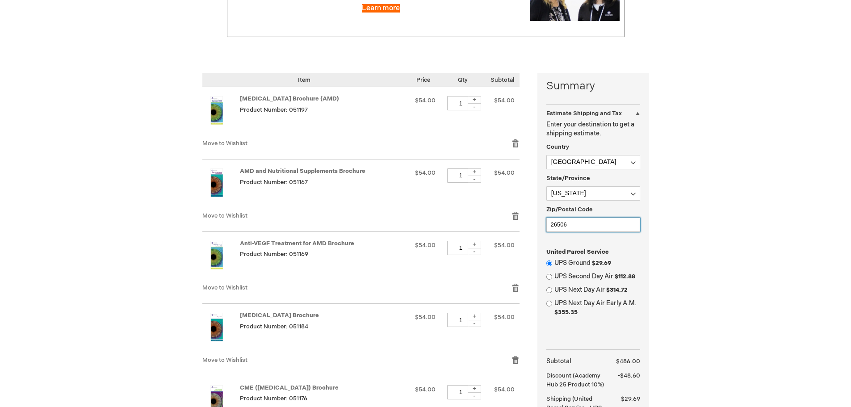
click at [583, 224] on input "26506" at bounding box center [593, 225] width 94 height 14
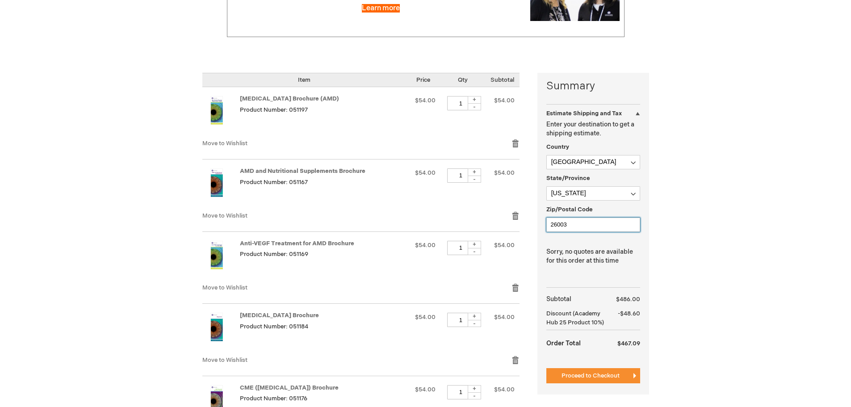
click at [582, 225] on input "26003" at bounding box center [593, 225] width 94 height 14
type input "26003"
click at [601, 194] on select "Please select a region, state or province. Alabama Alaska American Samoa Arizon…" at bounding box center [593, 193] width 94 height 14
click at [546, 186] on select "Please select a region, state or province. Alabama Alaska American Samoa Arizon…" at bounding box center [593, 193] width 94 height 14
click at [587, 221] on input "26003" at bounding box center [593, 225] width 94 height 14
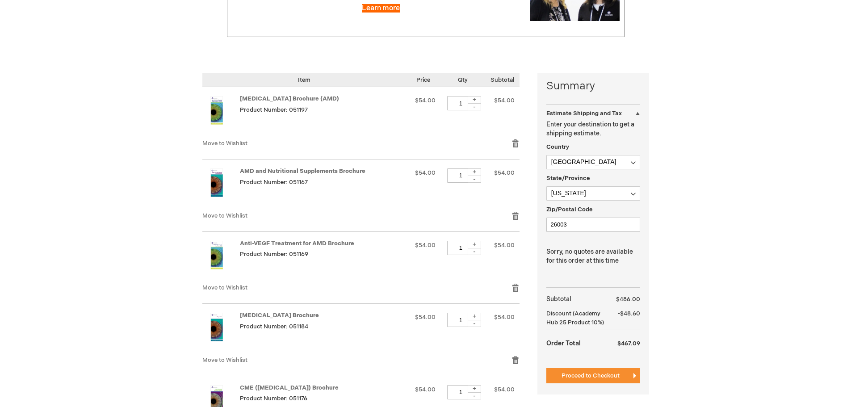
click at [712, 291] on div "Robert Smith Log Out Search My Cart 9 9 items CLOSE RECENTLY ADDED ITEM(S) Clos…" at bounding box center [425, 404] width 851 height 1167
click at [635, 113] on div "Estimate Shipping and Tax" at bounding box center [593, 111] width 94 height 14
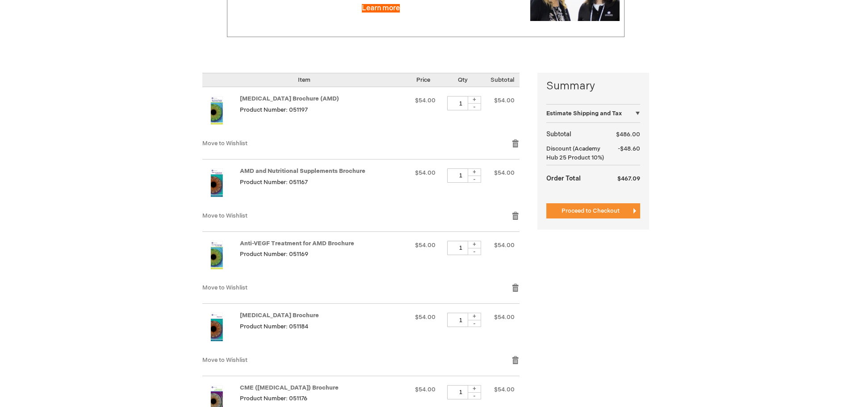
click at [635, 114] on div "Estimate Shipping and Tax" at bounding box center [593, 111] width 94 height 14
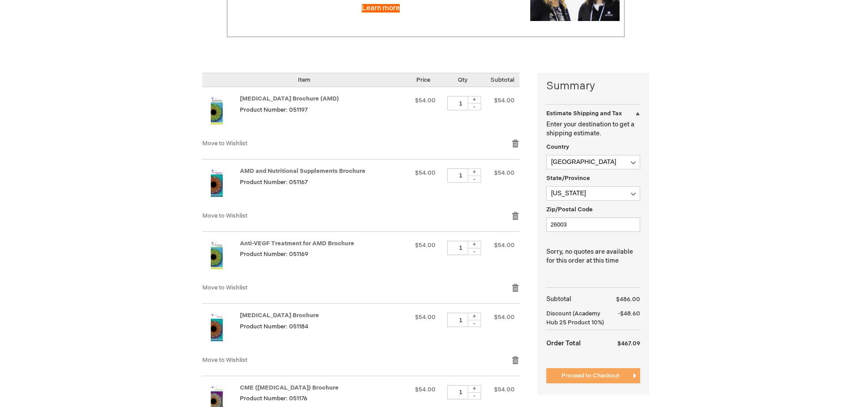
click at [582, 377] on span "Proceed to Checkout" at bounding box center [591, 375] width 58 height 7
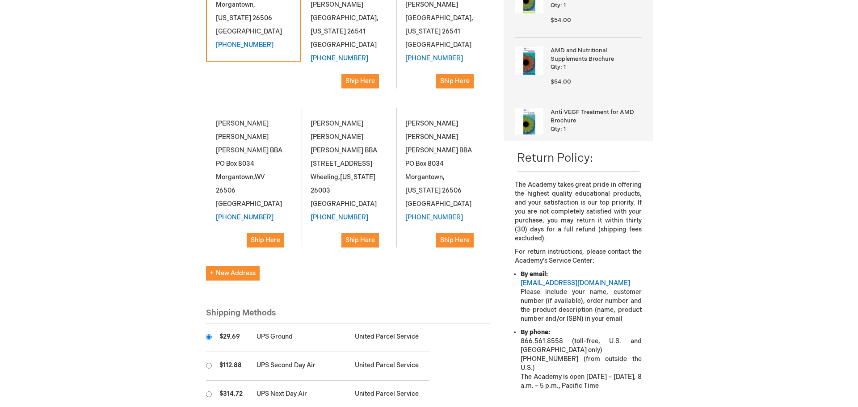
scroll to position [223, 0]
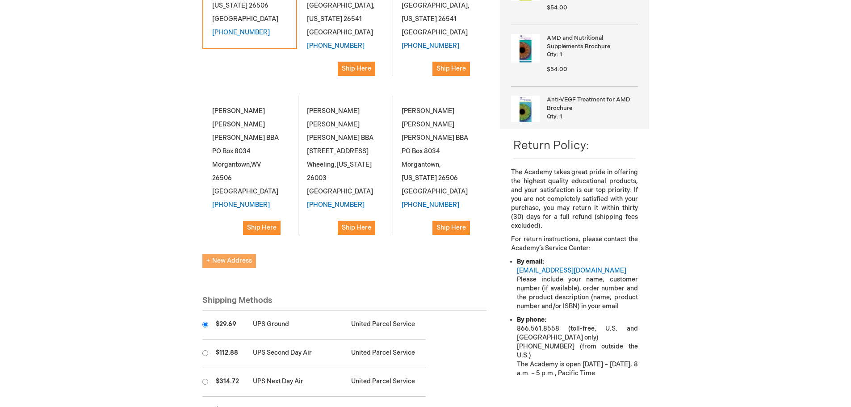
click at [243, 257] on span "New Address" at bounding box center [229, 261] width 46 height 8
select select "US"
select select "63"
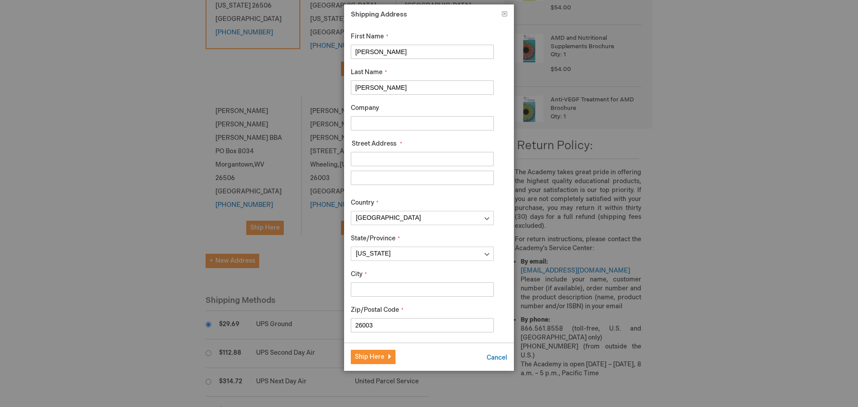
click at [413, 124] on input "Company" at bounding box center [422, 123] width 143 height 14
drag, startPoint x: 451, startPoint y: 122, endPoint x: 437, endPoint y: 123, distance: 13.4
click at [437, 123] on input "C/O [PERSON_NAME], Manager WHL" at bounding box center [422, 123] width 143 height 14
type input "C/O [PERSON_NAME], Manager"
click at [429, 155] on input "Street Address: Line 1" at bounding box center [422, 159] width 143 height 14
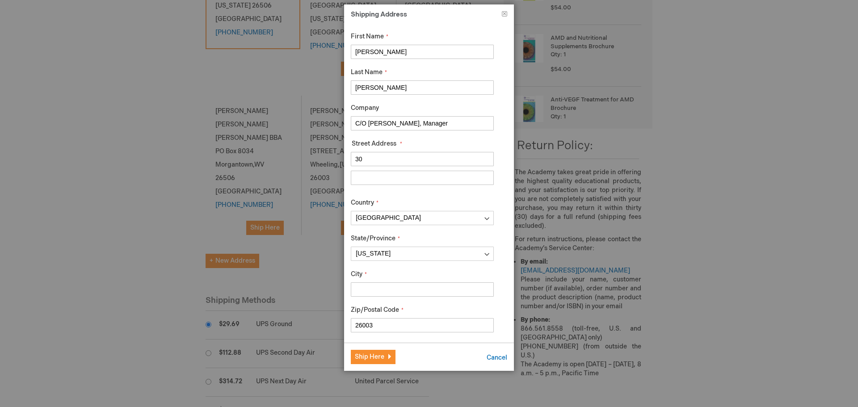
type input "3"
type input "1"
type input "Wheeling Hospital - Ophthalmology"
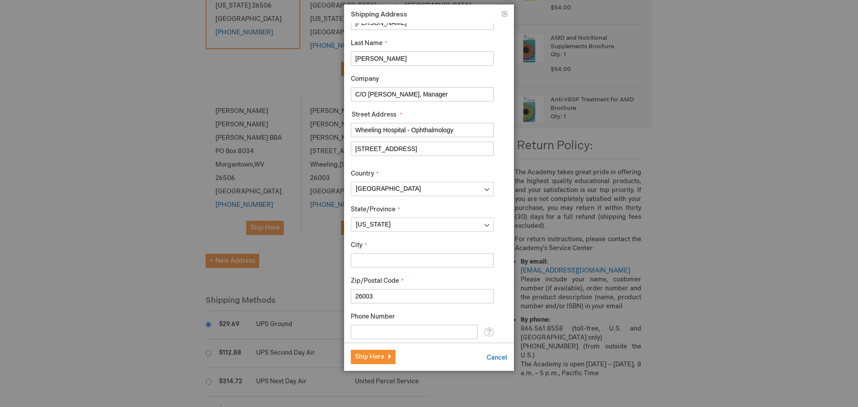
scroll to position [45, 0]
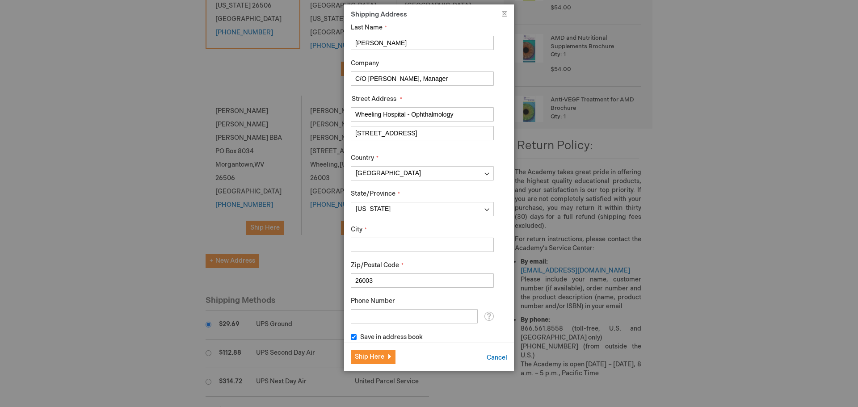
type input "[STREET_ADDRESS]"
click at [399, 243] on input "City" at bounding box center [422, 245] width 143 height 14
type input "Wheeling"
click at [378, 313] on input "Phone Number" at bounding box center [414, 316] width 127 height 14
click at [381, 318] on input "304-" at bounding box center [414, 316] width 127 height 14
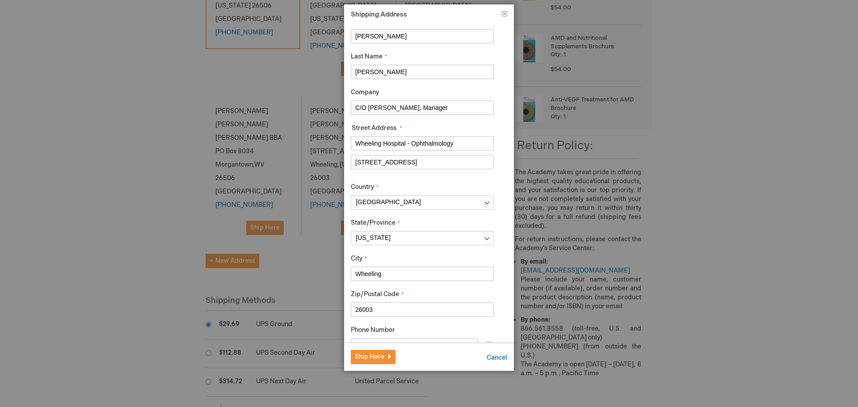
scroll to position [0, 0]
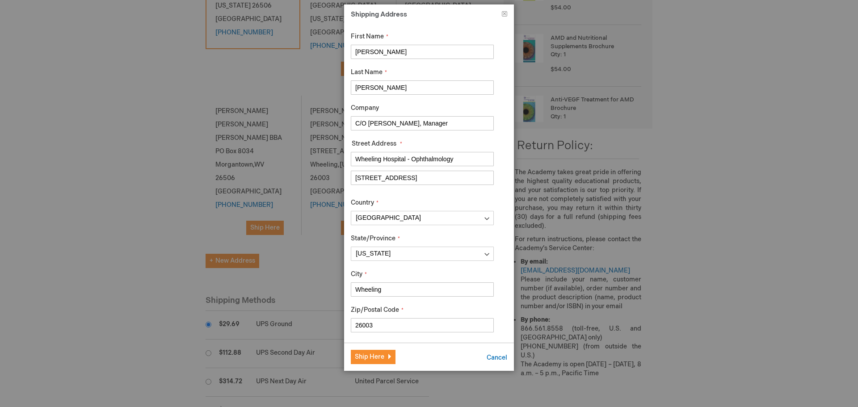
type input "[PHONE_NUMBER]"
click at [449, 124] on input "C/O [PERSON_NAME], Manager" at bounding box center [422, 123] width 143 height 14
drag, startPoint x: 390, startPoint y: 49, endPoint x: 333, endPoint y: 50, distance: 57.7
type input "Kate"
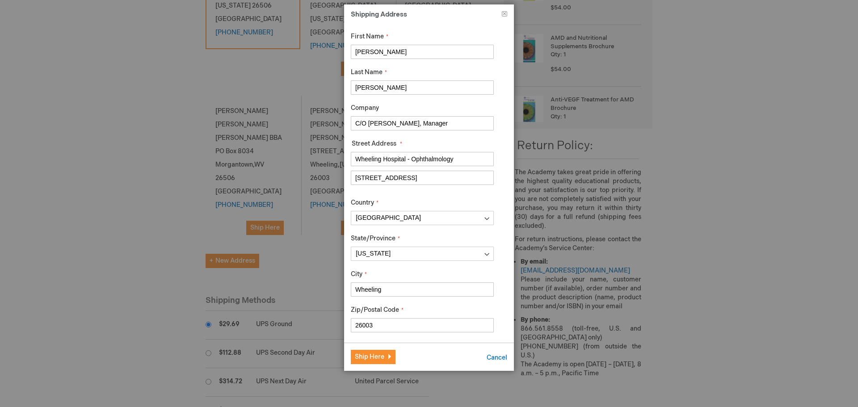
type input "Huggins"
type input "Wheeling Hospital - Ophthalmology Dept"
drag, startPoint x: 458, startPoint y: 163, endPoint x: 337, endPoint y: 159, distance: 120.2
type input "1 Medical Park"
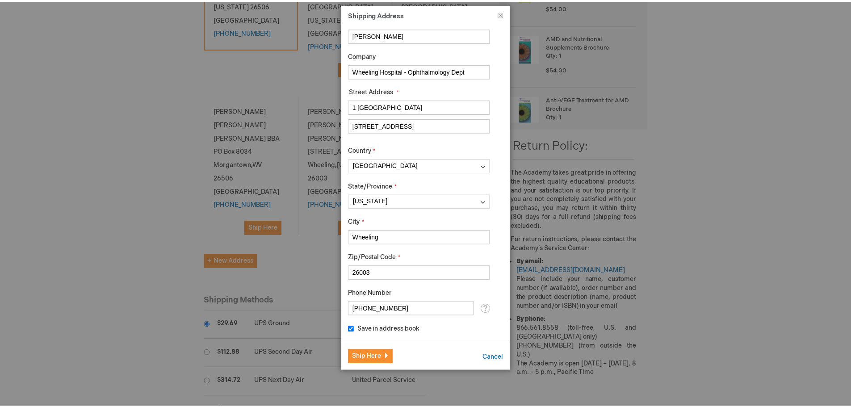
scroll to position [53, 0]
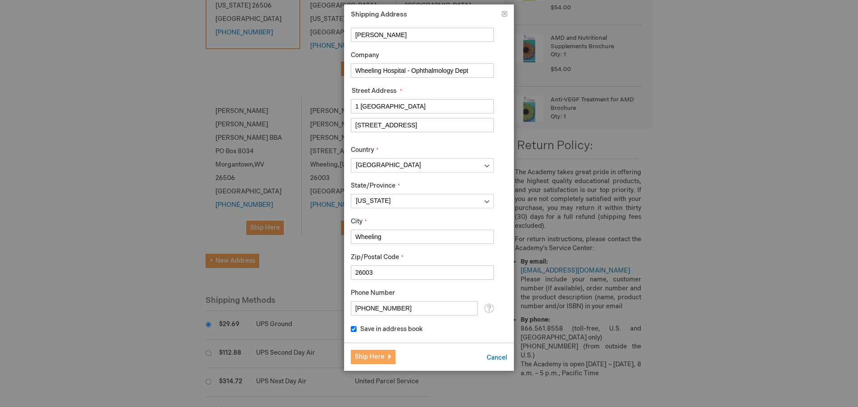
type input "Tower 5, Suite 701"
click at [381, 357] on span "Ship Here" at bounding box center [369, 357] width 29 height 8
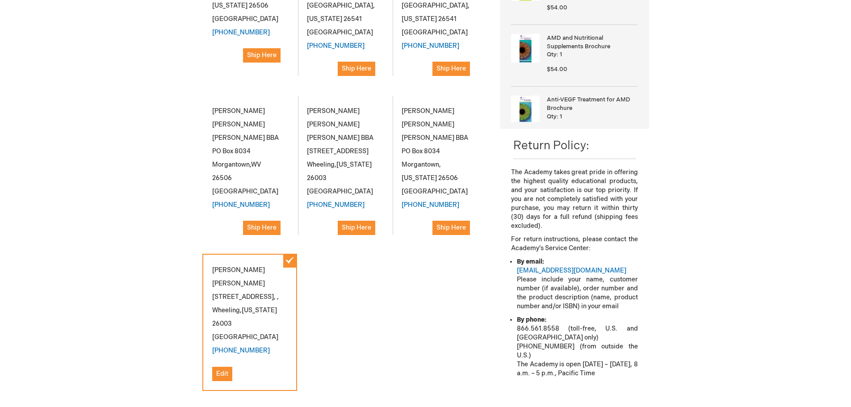
scroll to position [447, 0]
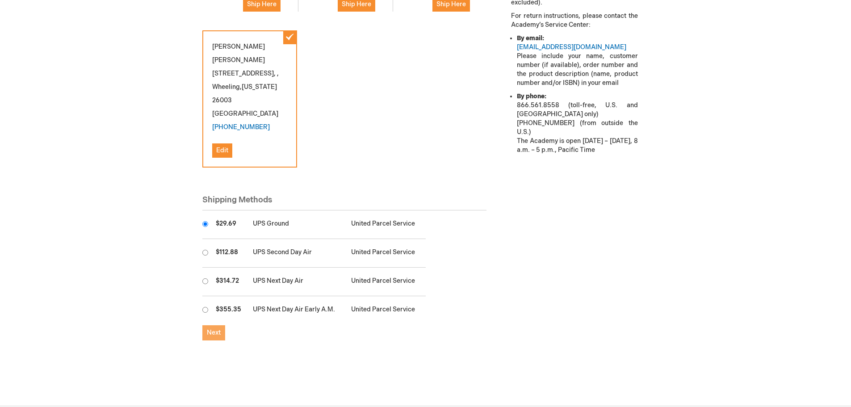
click at [219, 329] on span "Next" at bounding box center [214, 333] width 14 height 8
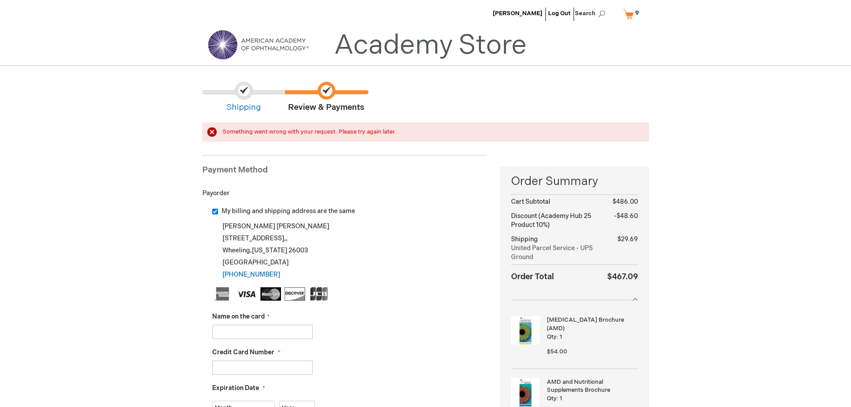
click at [214, 214] on input "My billing and shipping address are the same" at bounding box center [215, 212] width 6 height 6
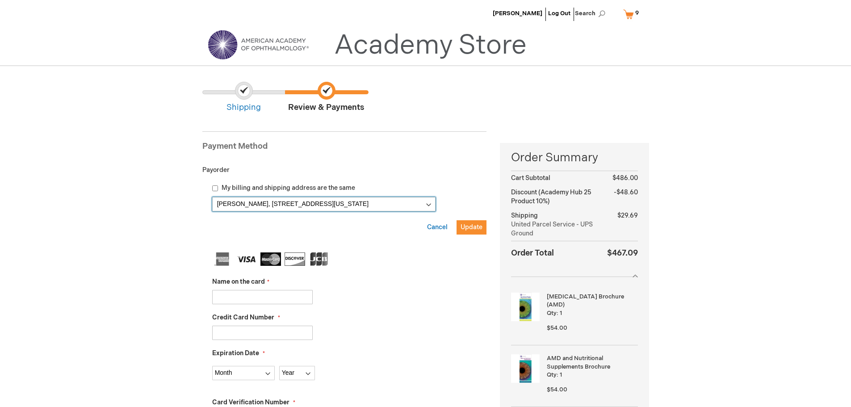
click at [424, 204] on select "Robert Smith, 1 Medical Center Drive Box 9193, Morgantown, West Virginia 26506,…" at bounding box center [323, 204] width 223 height 14
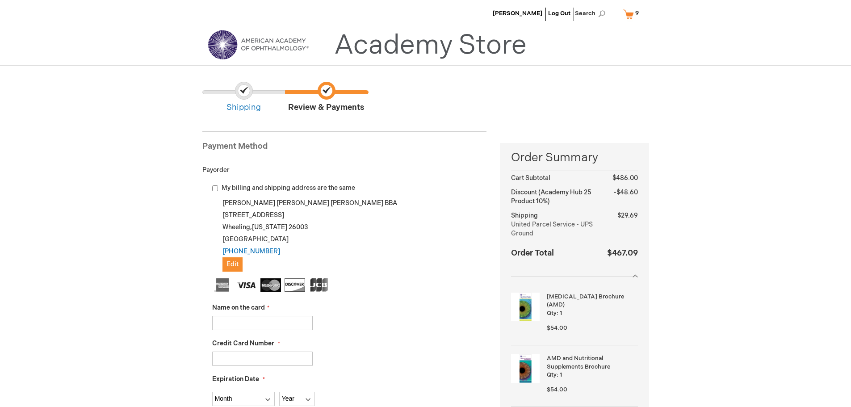
click at [293, 192] on div "My billing and shipping address are the same" at bounding box center [349, 188] width 275 height 9
click at [233, 265] on span "Edit" at bounding box center [233, 264] width 12 height 8
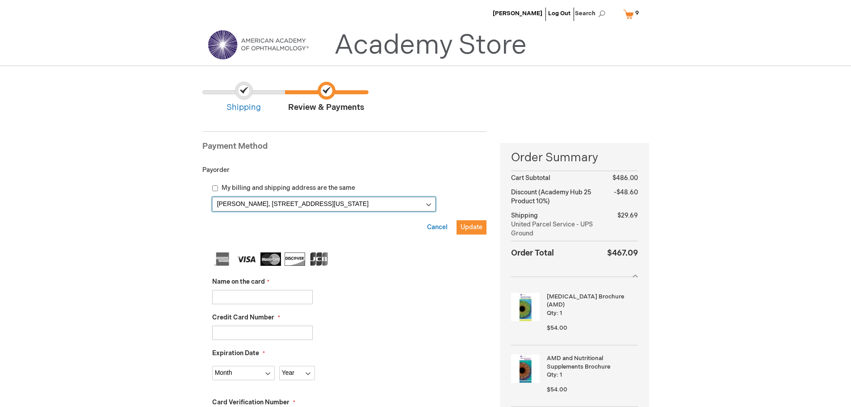
click at [417, 205] on select "Robert Smith, 1 Medical Center Drive Box 9193, Morgantown, West Virginia 26506,…" at bounding box center [323, 204] width 223 height 14
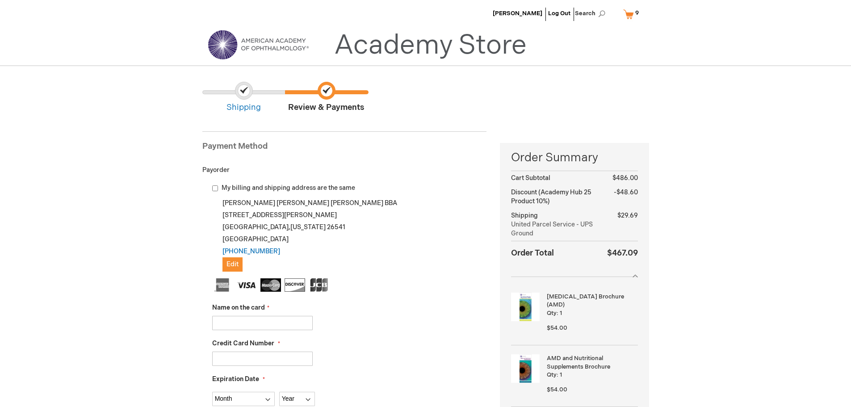
click at [353, 189] on span "My billing and shipping address are the same" at bounding box center [289, 188] width 134 height 8
click at [218, 189] on input "My billing and shipping address are the same" at bounding box center [215, 188] width 6 height 6
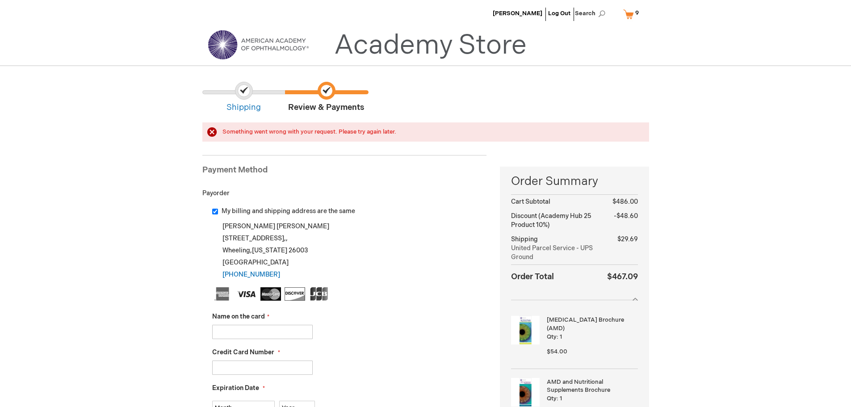
click at [214, 211] on input "My billing and shipping address are the same" at bounding box center [215, 212] width 6 height 6
checkbox input "false"
checkbox input "true"
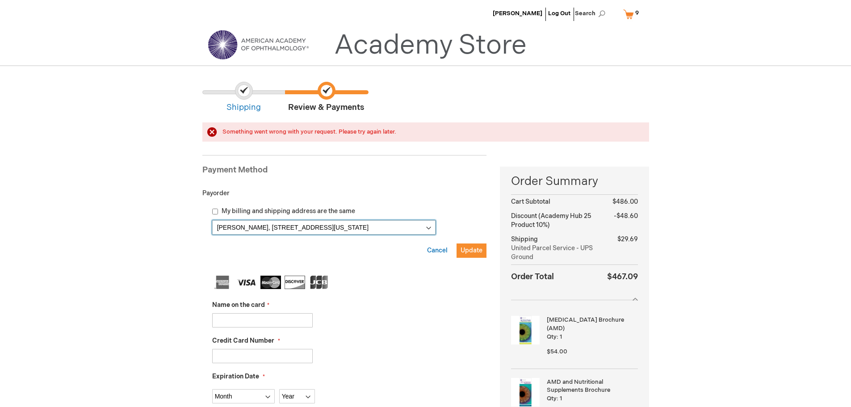
click at [428, 228] on select "Robert Smith, 1 Medical Center Drive Box 9193, Morgantown, West Virginia 26506,…" at bounding box center [323, 227] width 223 height 14
select select
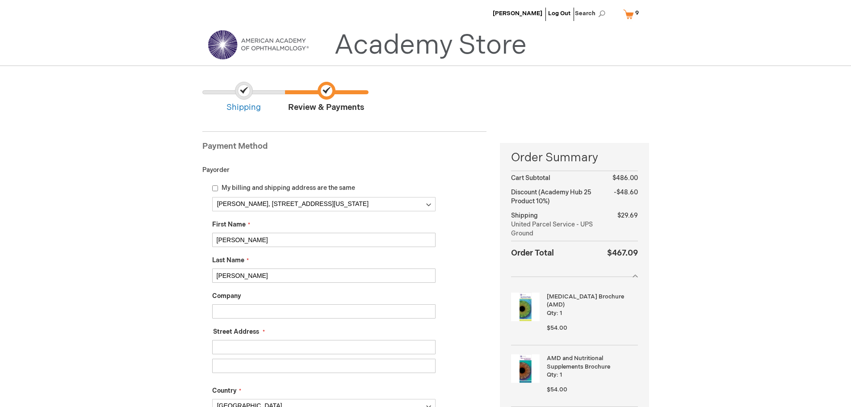
click at [263, 239] on input "Robert" at bounding box center [323, 240] width 223 height 14
type input "R"
type input "Kerry"
type input "Fluharty"
click at [238, 308] on input "Company" at bounding box center [323, 311] width 223 height 14
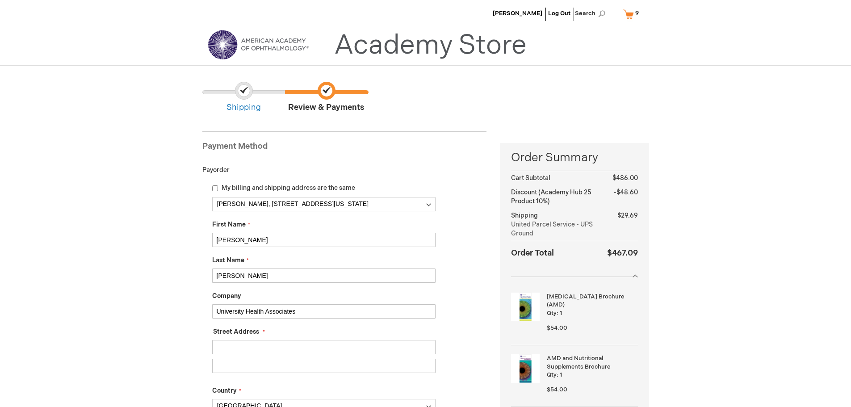
type input "University Health Associates"
type input "4"
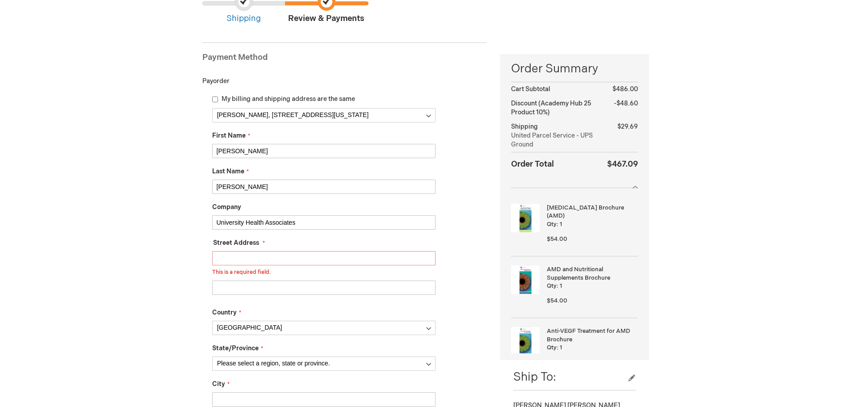
scroll to position [89, 0]
drag, startPoint x: 297, startPoint y: 220, endPoint x: 178, endPoint y: 214, distance: 119.0
click at [237, 258] on input "Street Address: Line 1" at bounding box center [323, 258] width 223 height 14
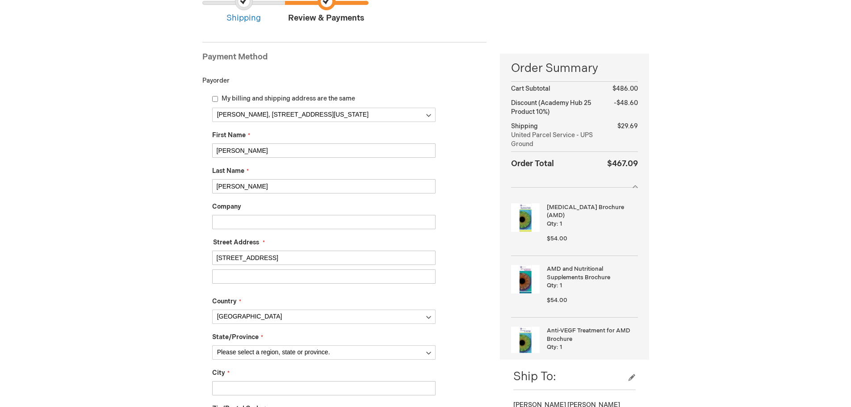
type input "[STREET_ADDRESS]"
select select "63"
type input "Morgantown"
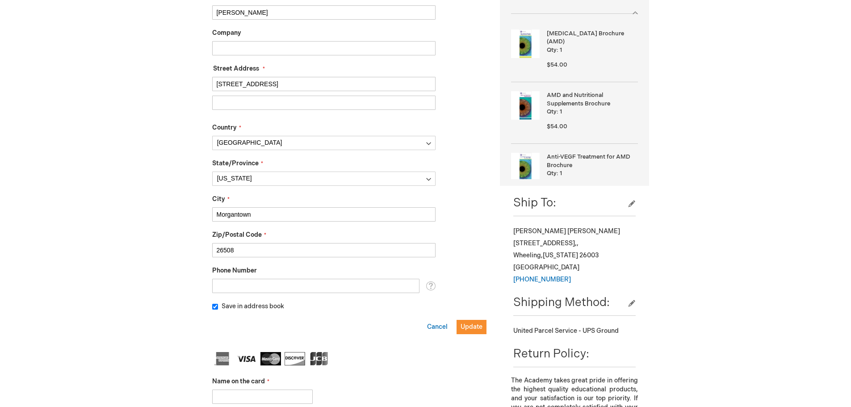
scroll to position [310, 0]
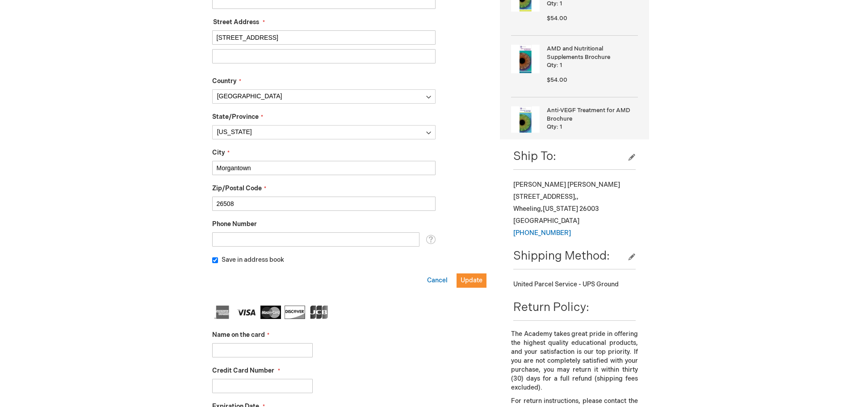
type input "26508"
click at [276, 242] on input "Phone Number" at bounding box center [315, 239] width 207 height 14
click at [463, 284] on button "Update" at bounding box center [472, 280] width 30 height 14
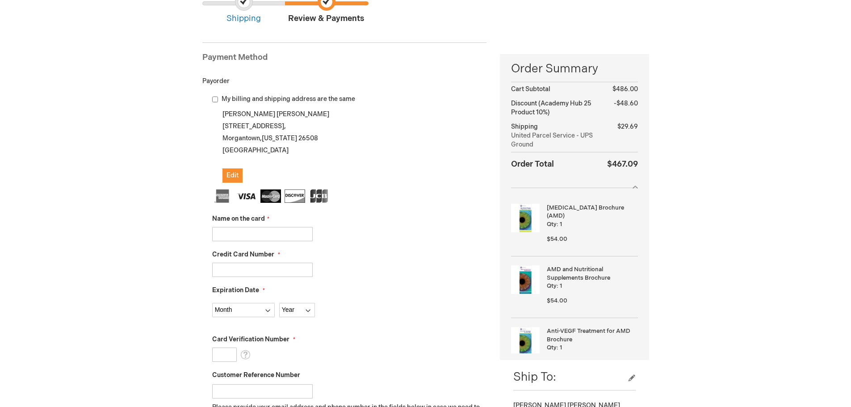
scroll to position [89, 0]
click at [242, 239] on input "Name on the card" at bounding box center [262, 234] width 101 height 14
type input "[PERSON_NAME]"
type input "4807191000174882"
select select "6"
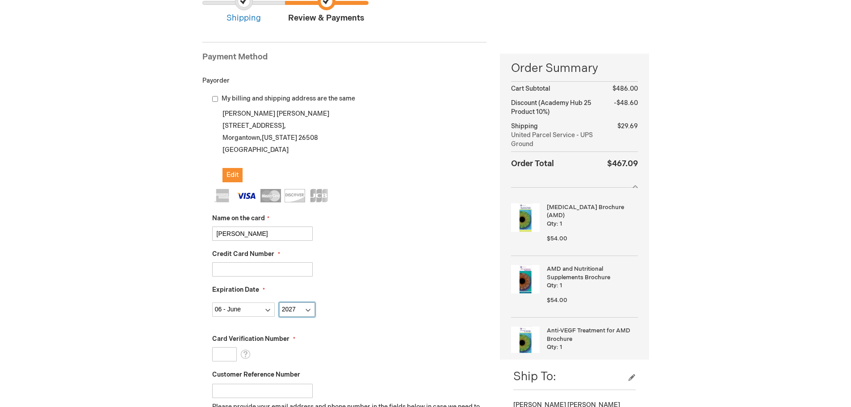
select select "2028"
type input "921"
click at [387, 297] on div "Expiration Date Month 01 - January 02 - February 03 - March 04 - April 05 - May…" at bounding box center [349, 300] width 275 height 31
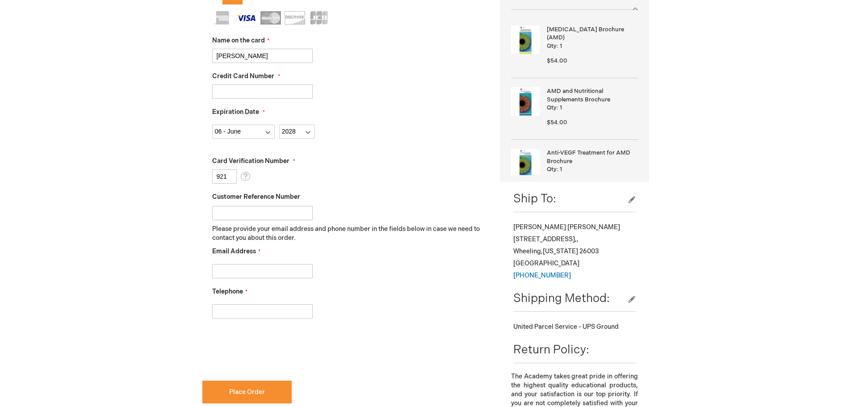
scroll to position [268, 0]
click at [245, 212] on input "Customer Reference Number" at bounding box center [262, 212] width 101 height 14
click at [258, 271] on input "Email Address" at bounding box center [262, 270] width 101 height 14
type input "kfluhar1@hsc.wvu.edu"
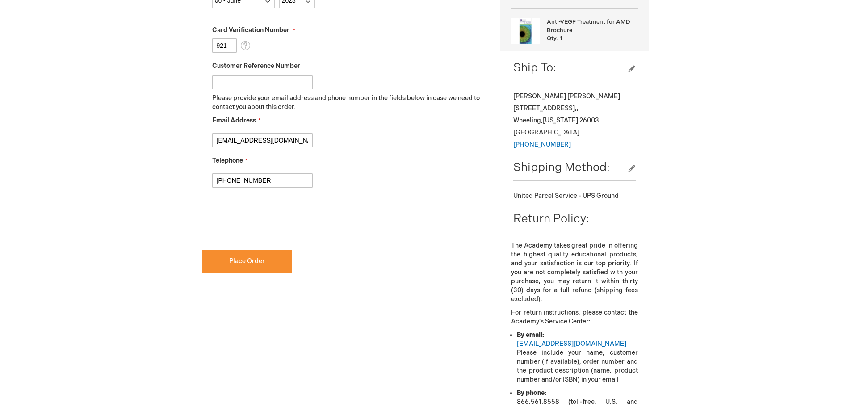
scroll to position [402, 0]
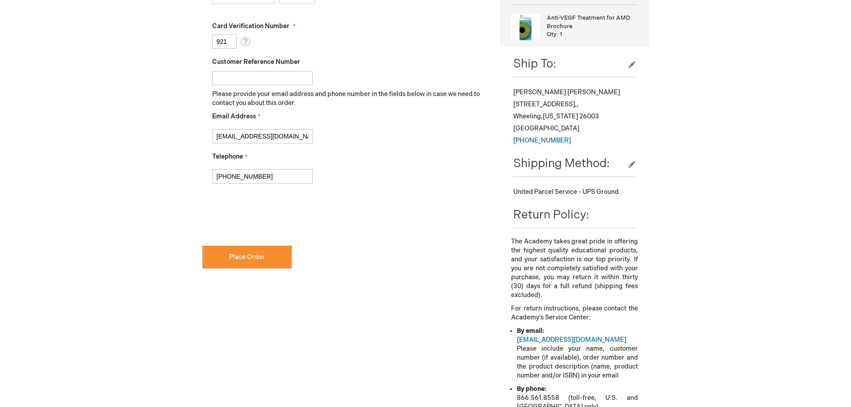
type input "[PHONE_NUMBER]"
checkbox input "true"
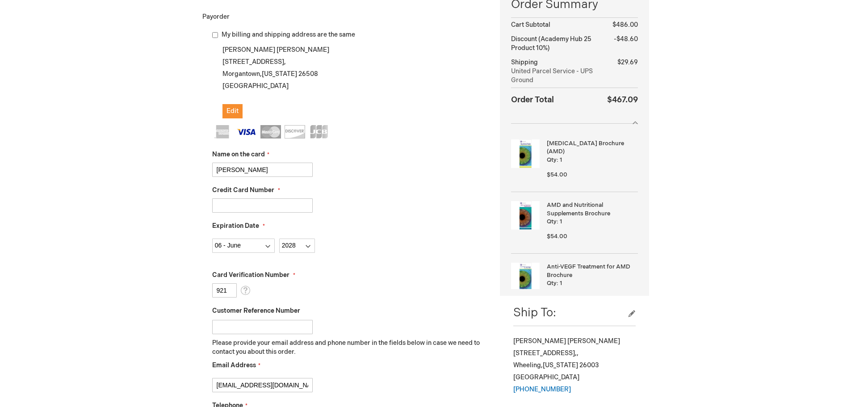
scroll to position [447, 0]
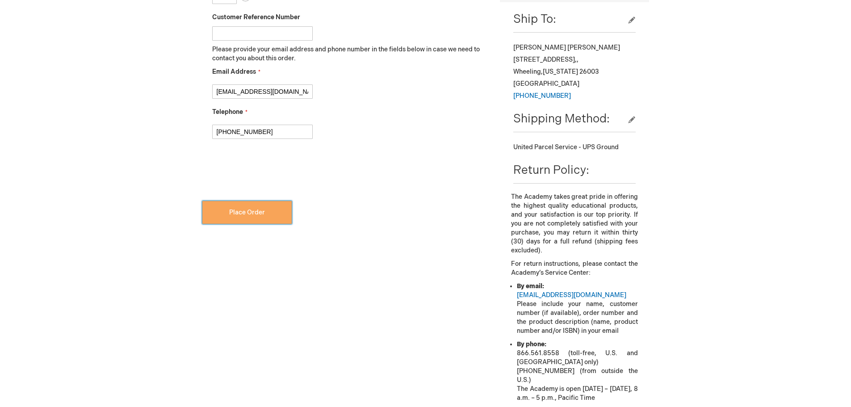
click at [270, 215] on button "Place Order" at bounding box center [246, 212] width 89 height 23
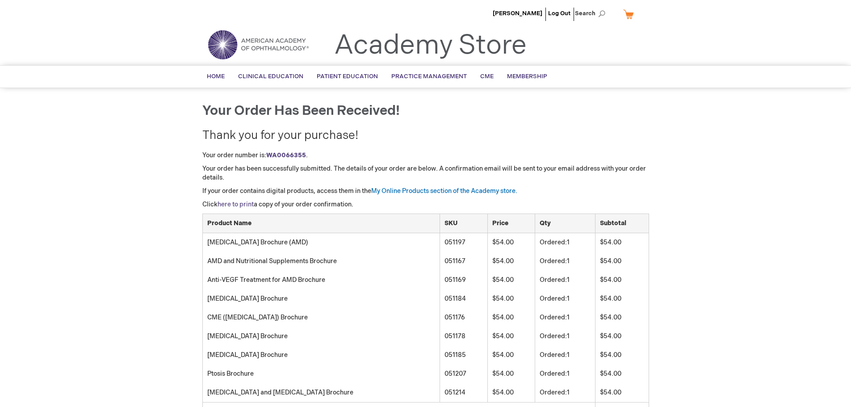
click at [235, 204] on link "here to print" at bounding box center [236, 205] width 36 height 8
click at [561, 11] on link "Log Out" at bounding box center [559, 13] width 22 height 7
